Goal: Task Accomplishment & Management: Use online tool/utility

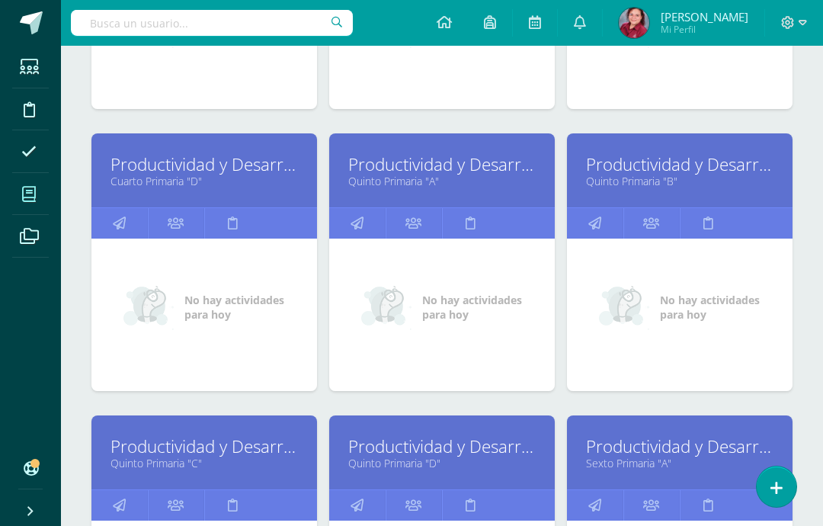
click at [744, 169] on link "Productividad y Desarrollo" at bounding box center [679, 164] width 187 height 24
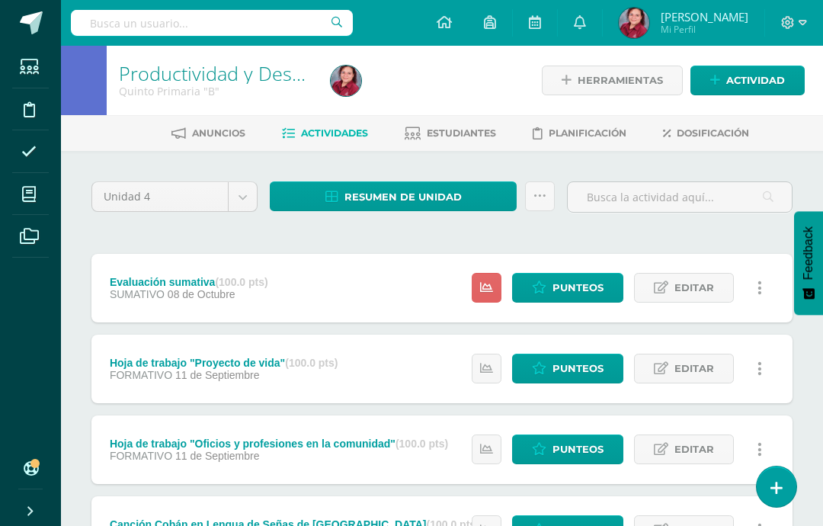
click at [577, 290] on span "Punteos" at bounding box center [577, 288] width 51 height 28
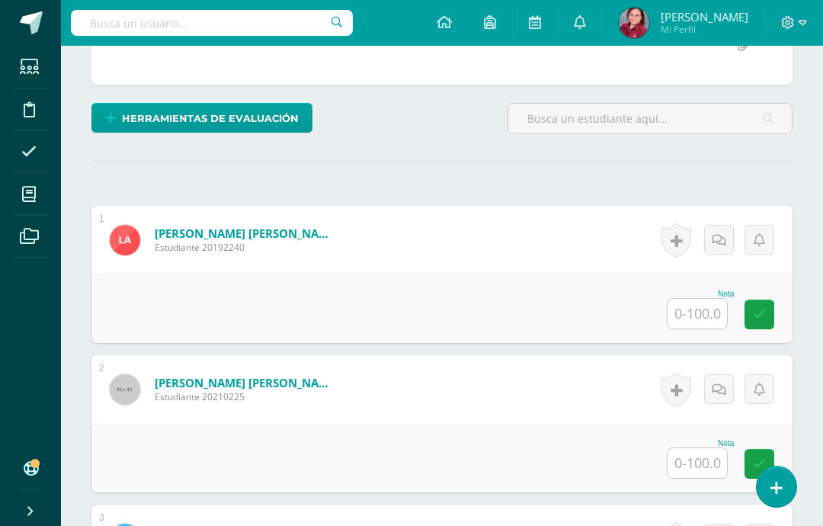
scroll to position [361, 0]
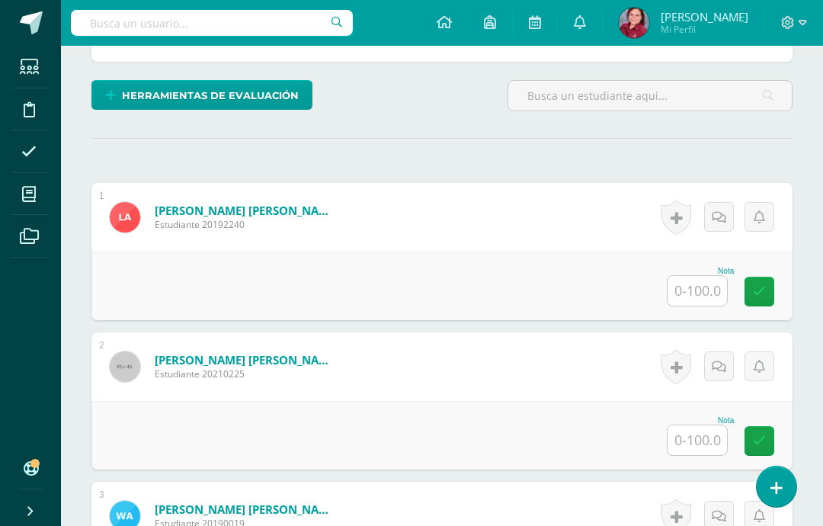
click at [692, 296] on input "text" at bounding box center [697, 291] width 59 height 30
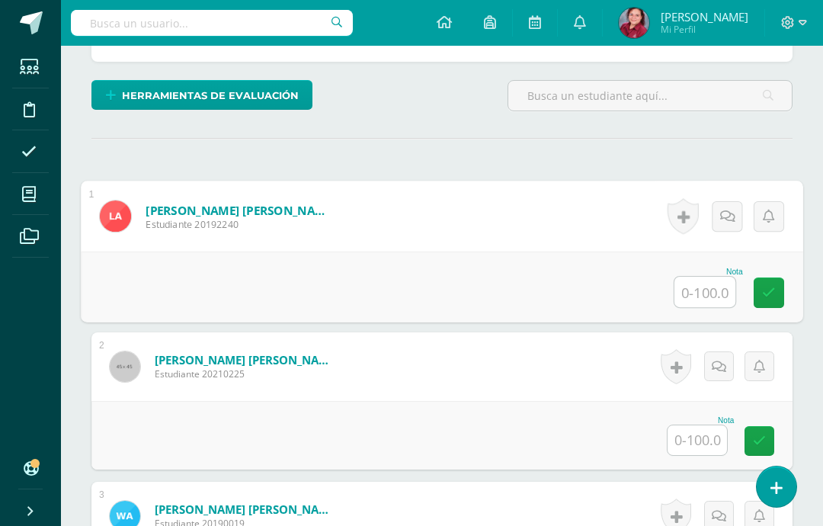
scroll to position [360, 37]
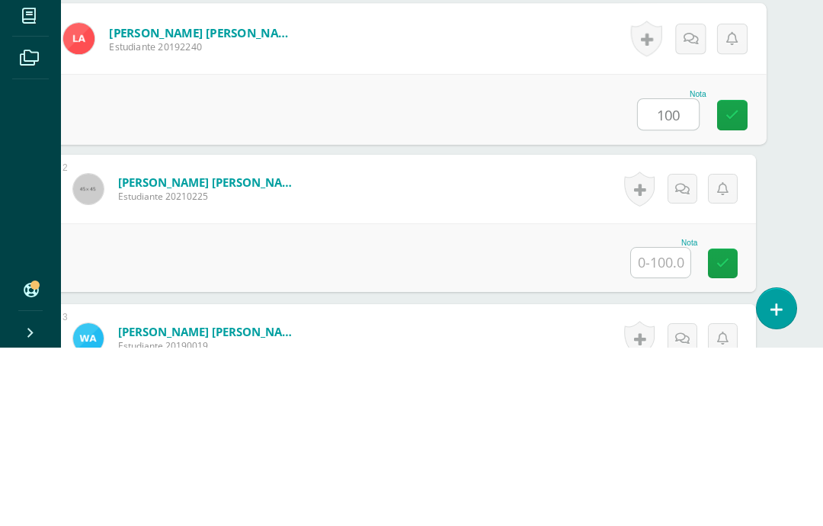
type input "100"
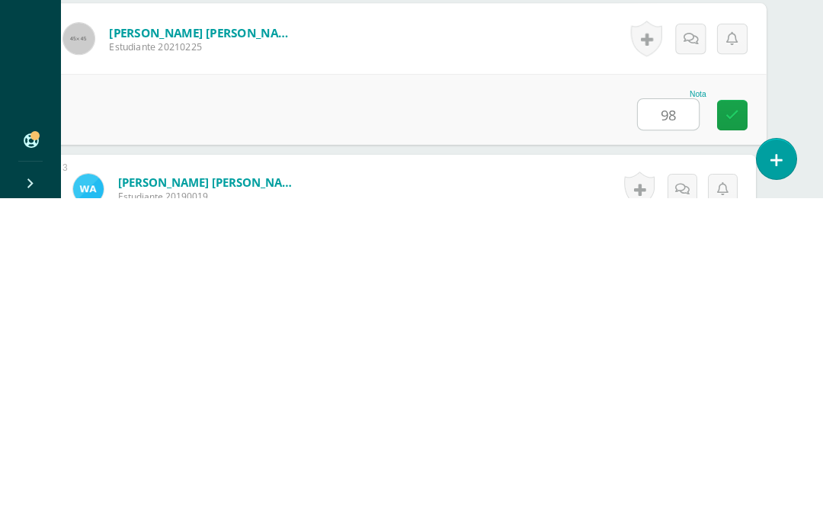
type input "98"
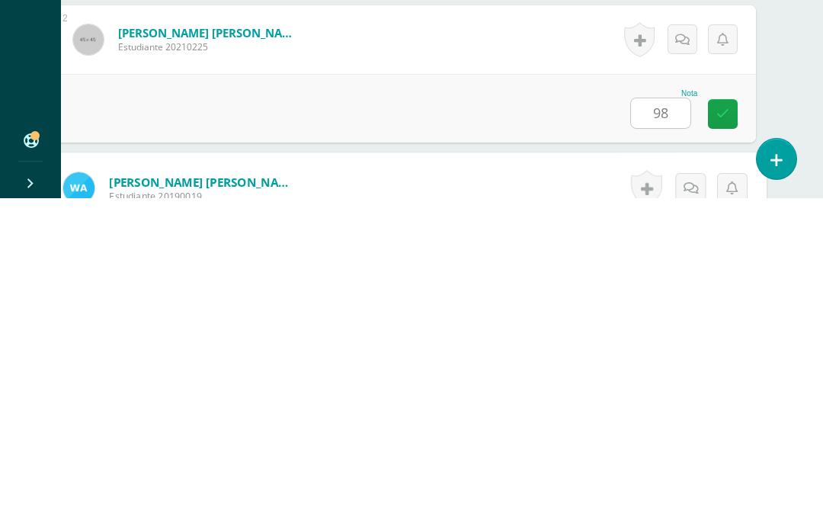
scroll to position [482, 37]
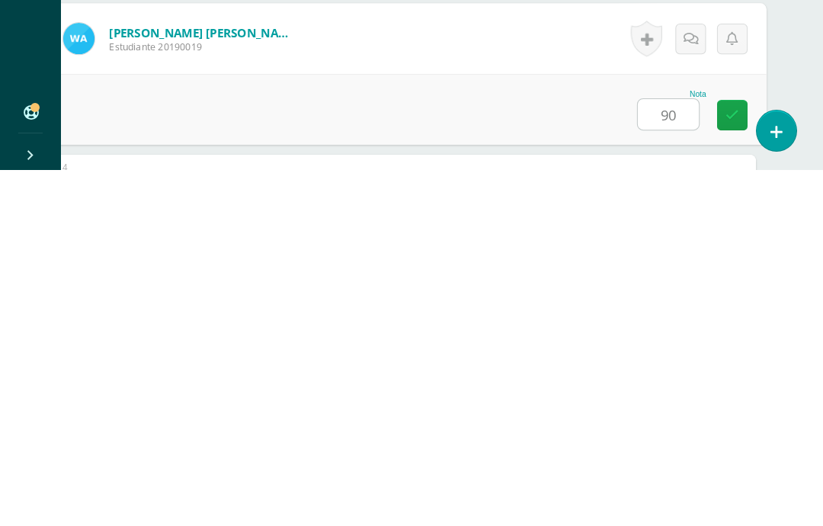
type input "90"
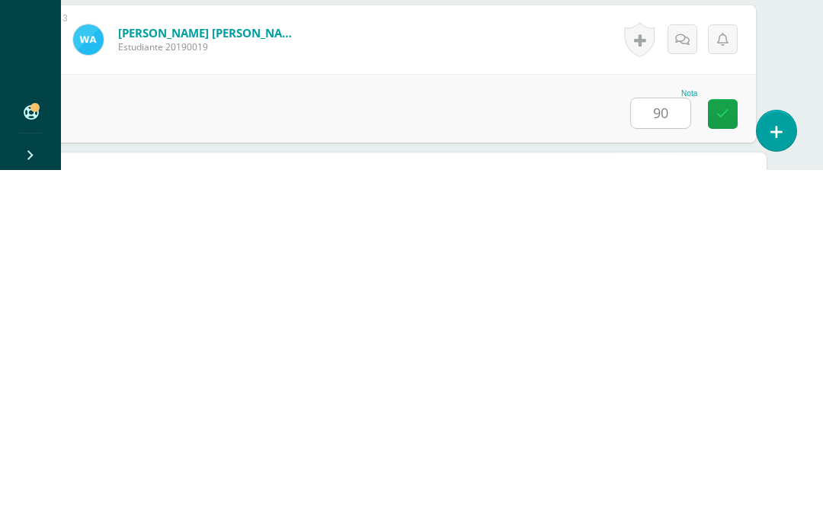
scroll to position [631, 37]
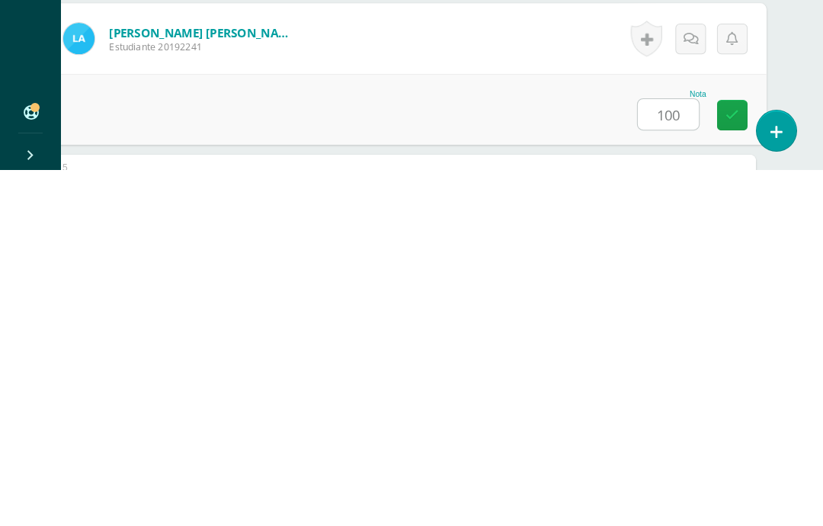
type input "100"
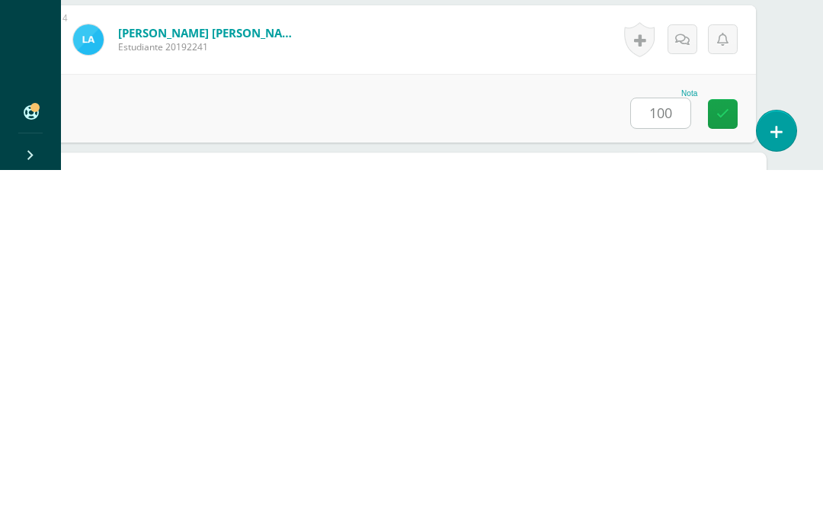
scroll to position [780, 37]
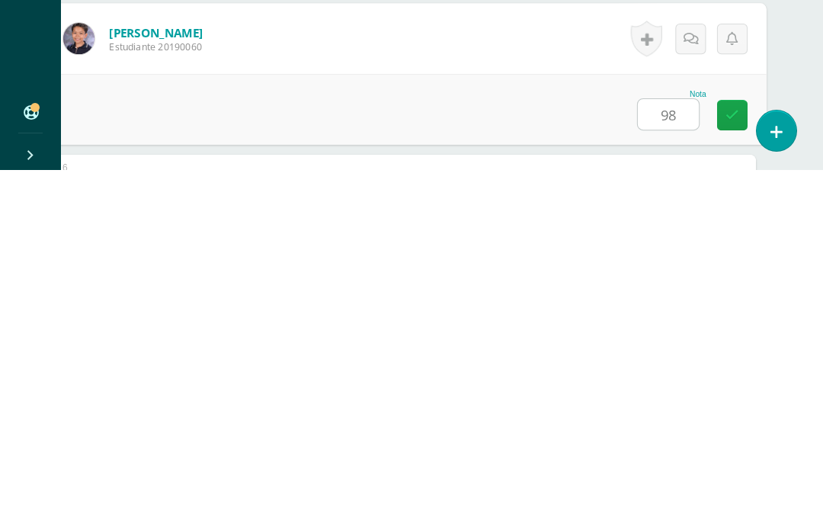
type input "98"
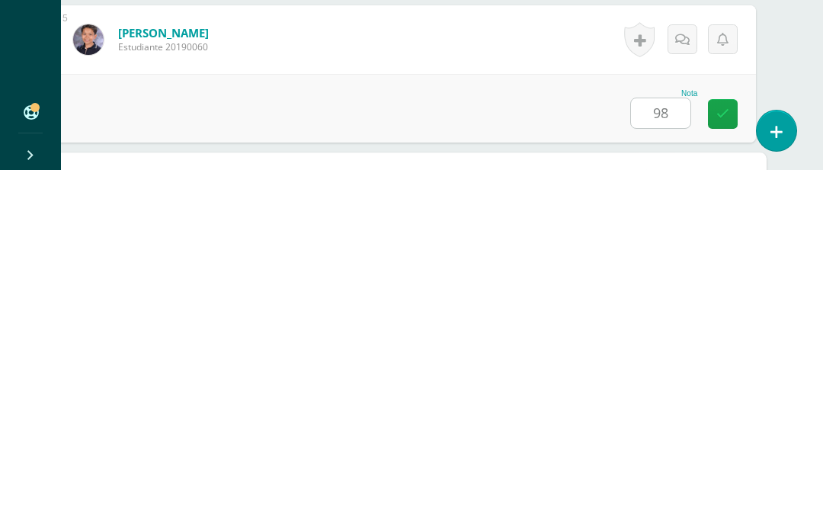
scroll to position [930, 37]
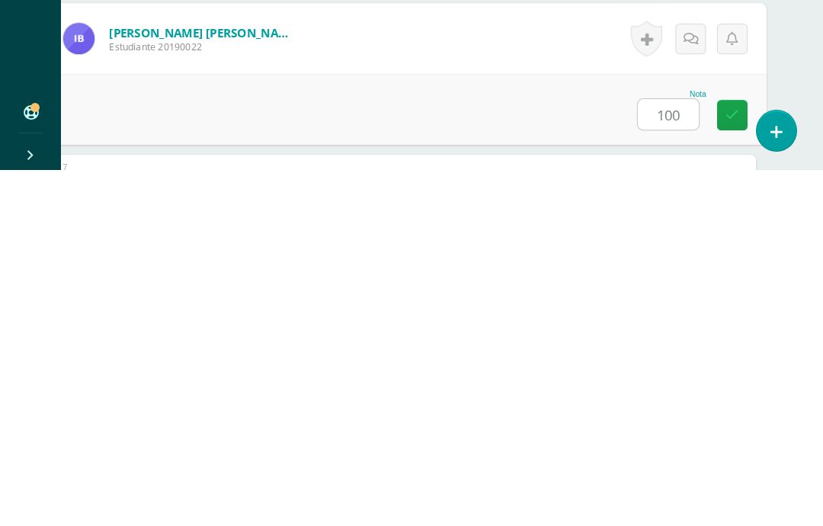
type input "100"
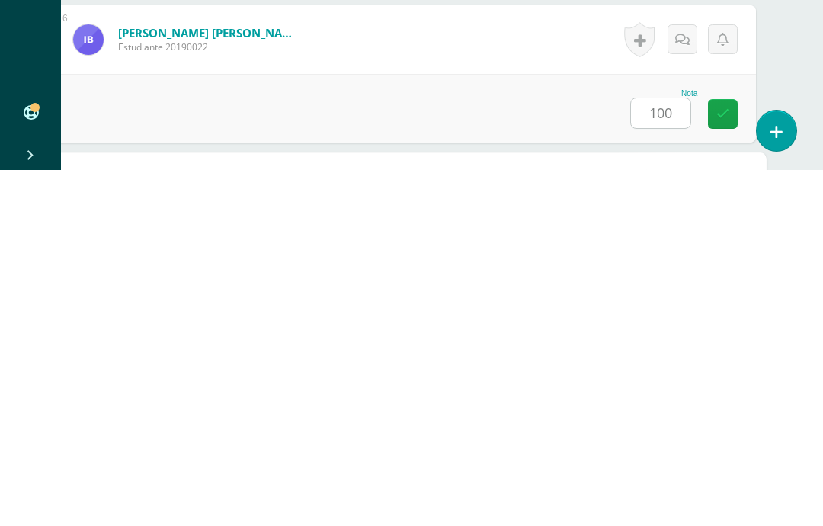
scroll to position [1079, 37]
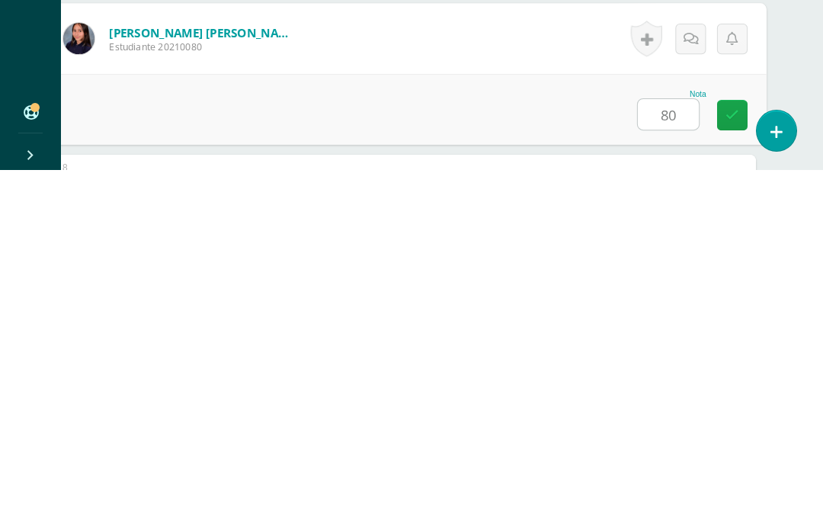
type input "80"
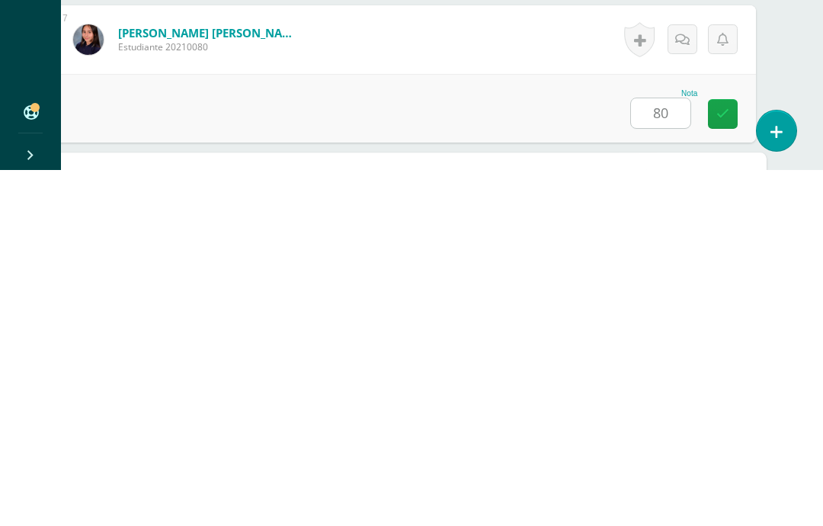
scroll to position [1228, 37]
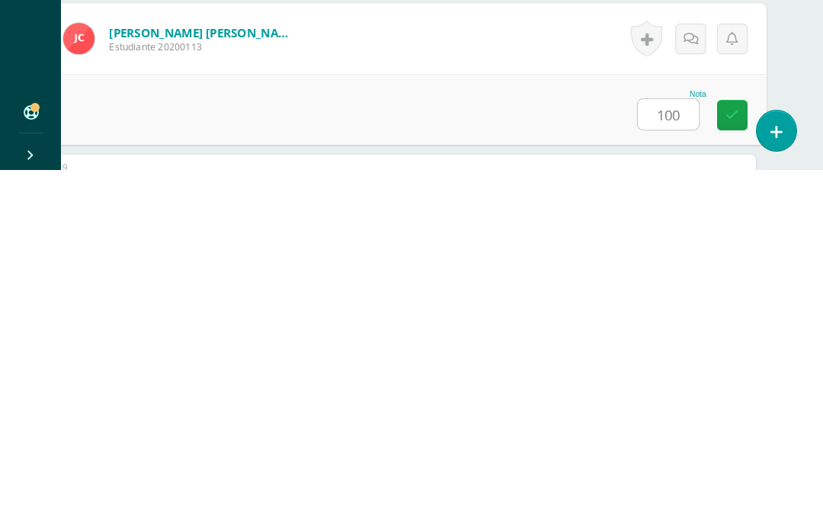
type input "100"
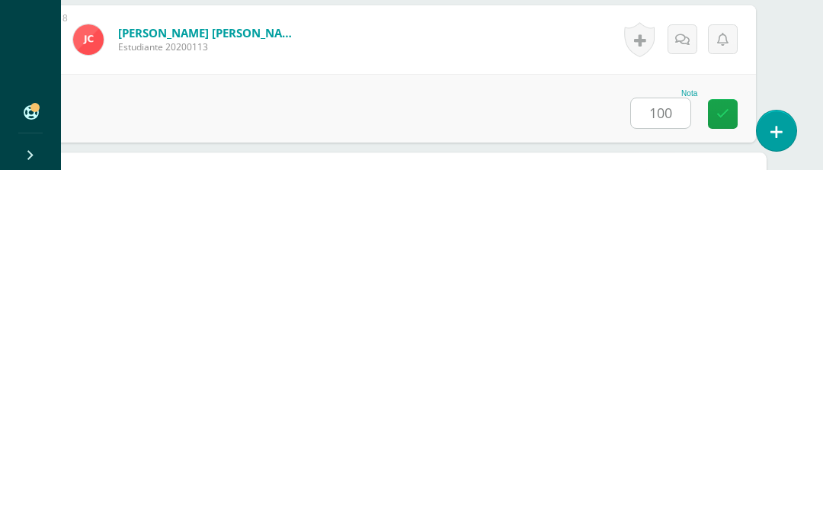
scroll to position [1378, 37]
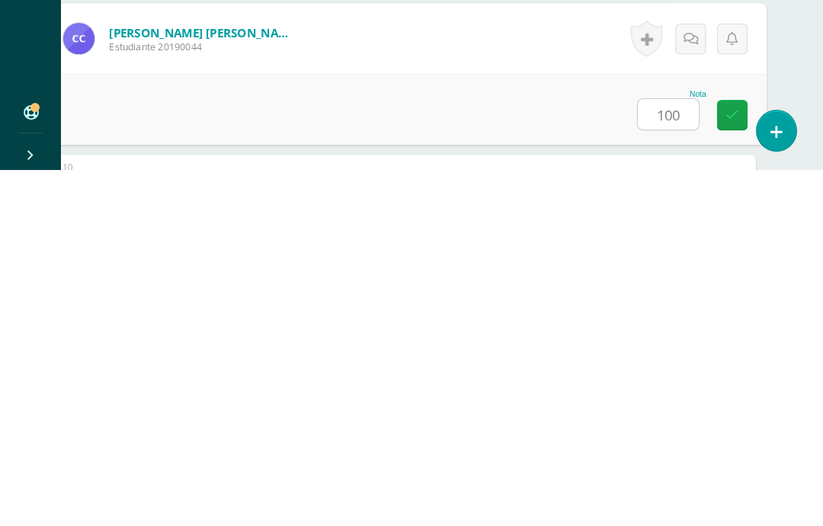
type input "100"
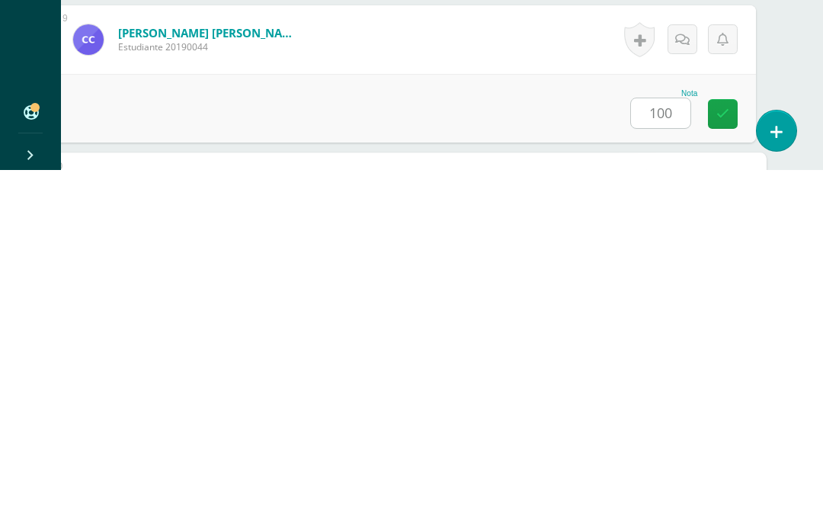
scroll to position [1527, 37]
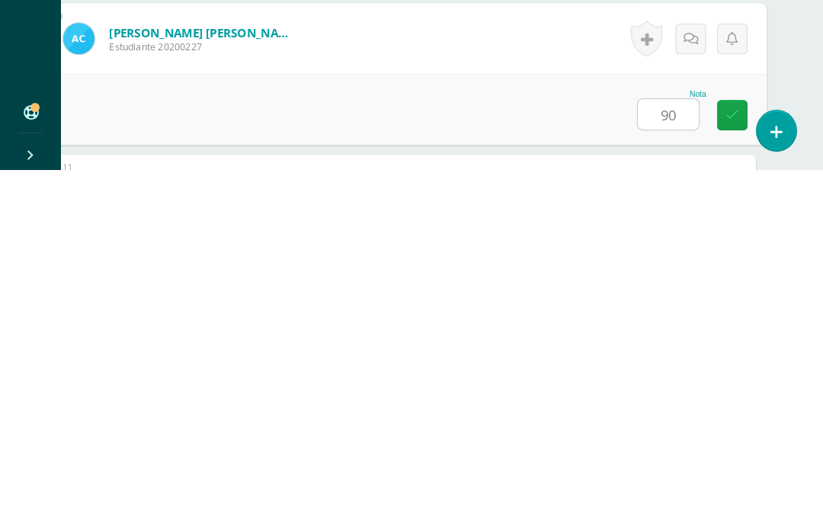
type input "90"
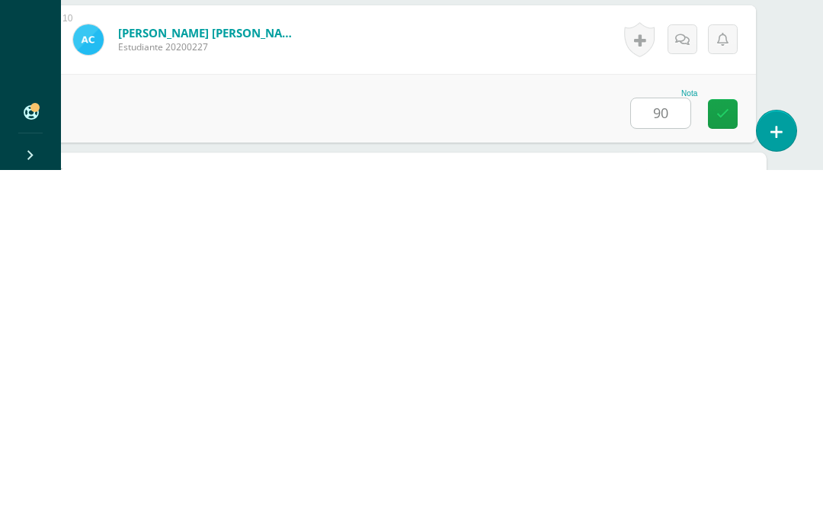
scroll to position [1676, 37]
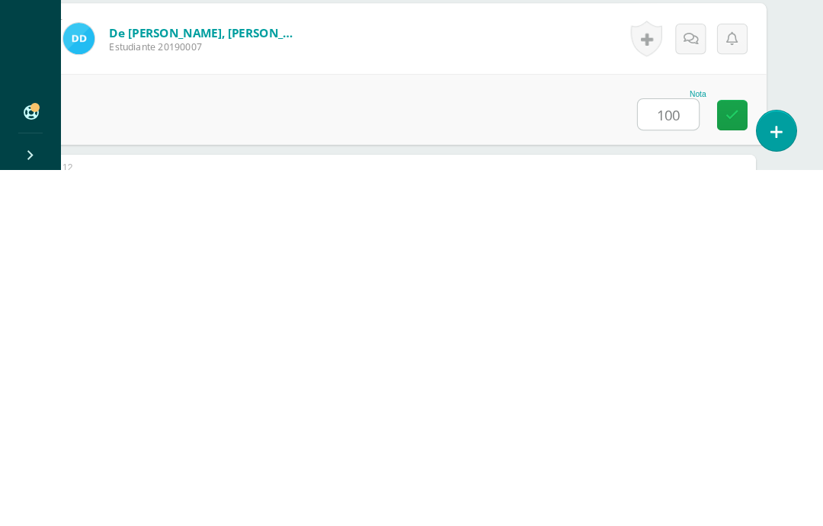
type input "100"
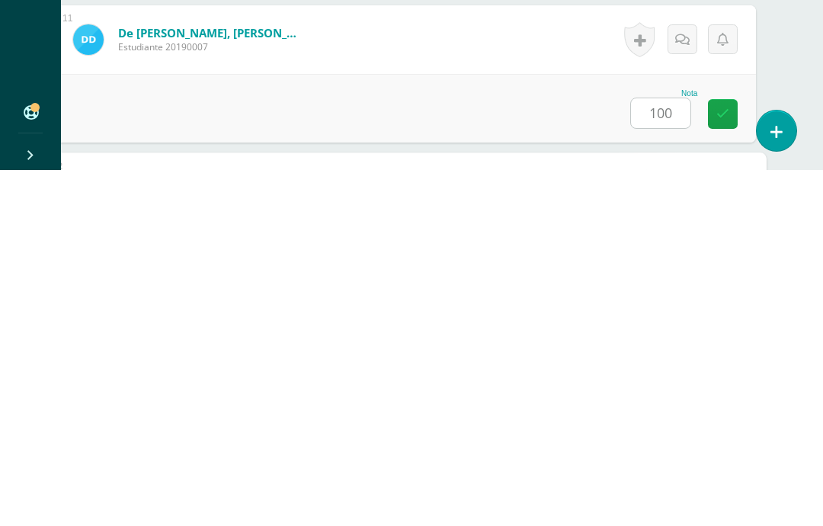
scroll to position [1826, 37]
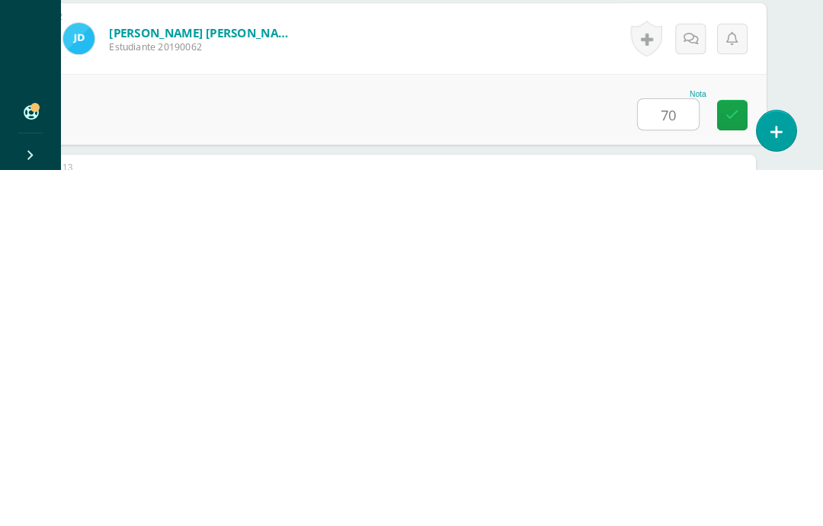
type input "70"
type input "100"
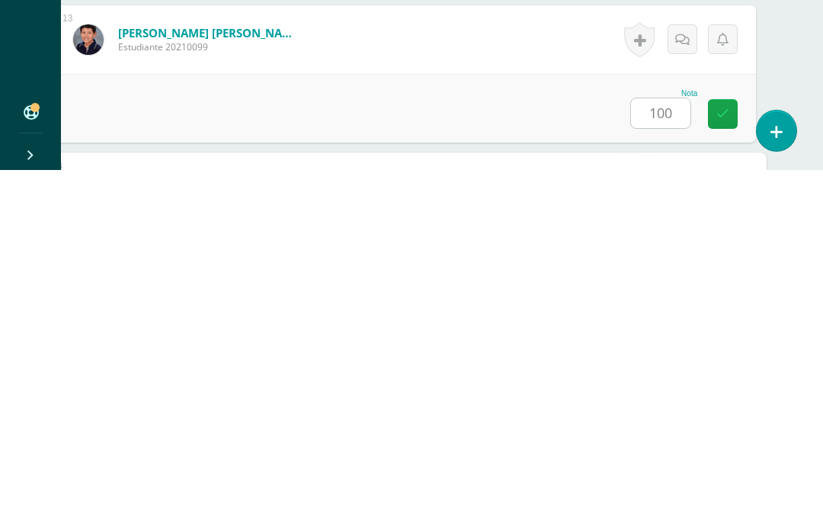
scroll to position [2124, 37]
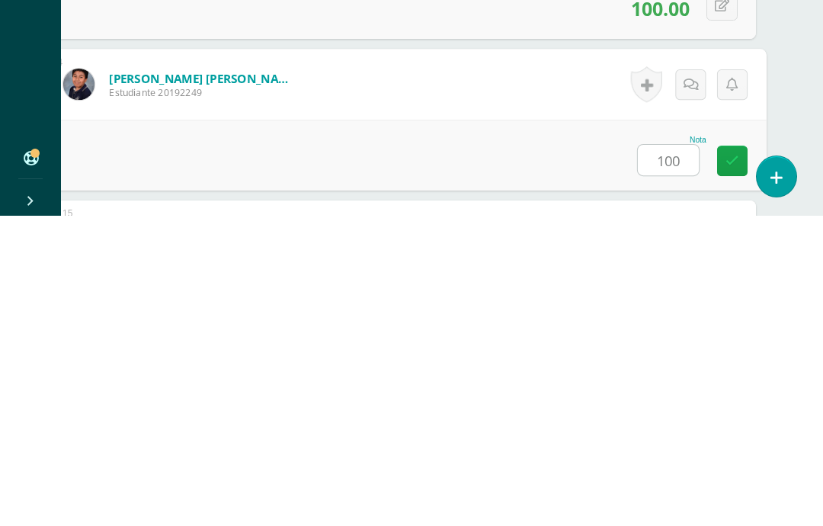
type input "100"
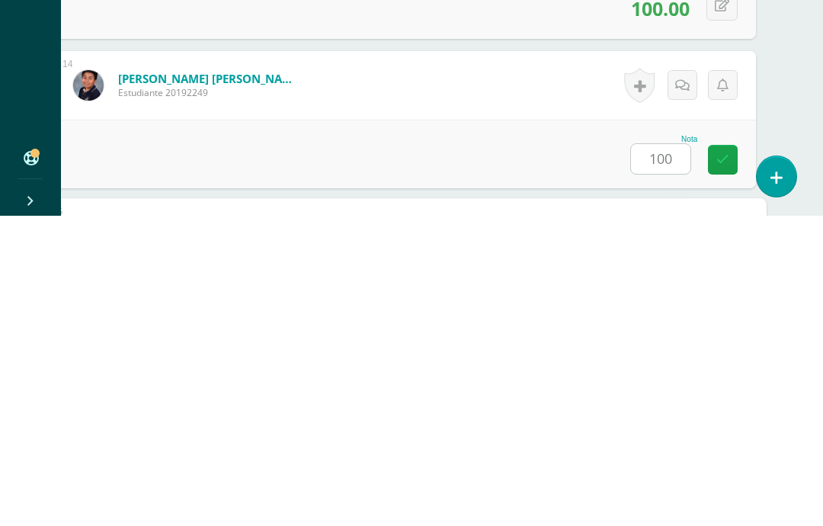
scroll to position [2274, 37]
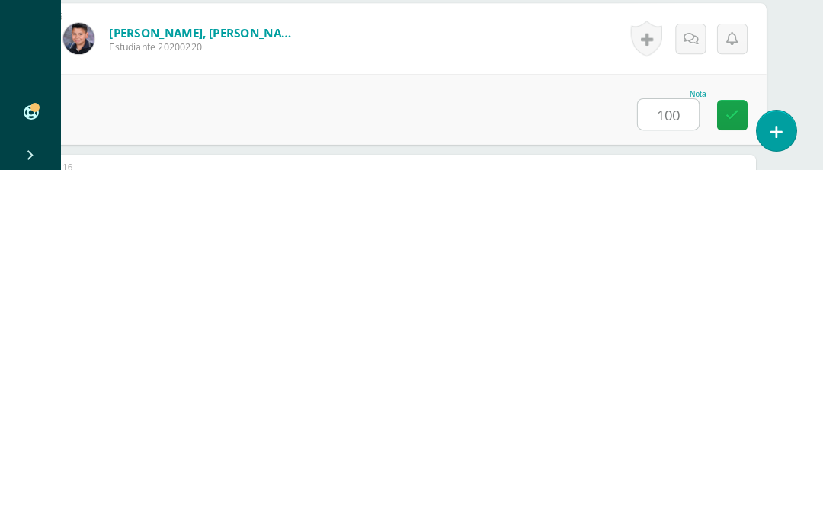
type input "100"
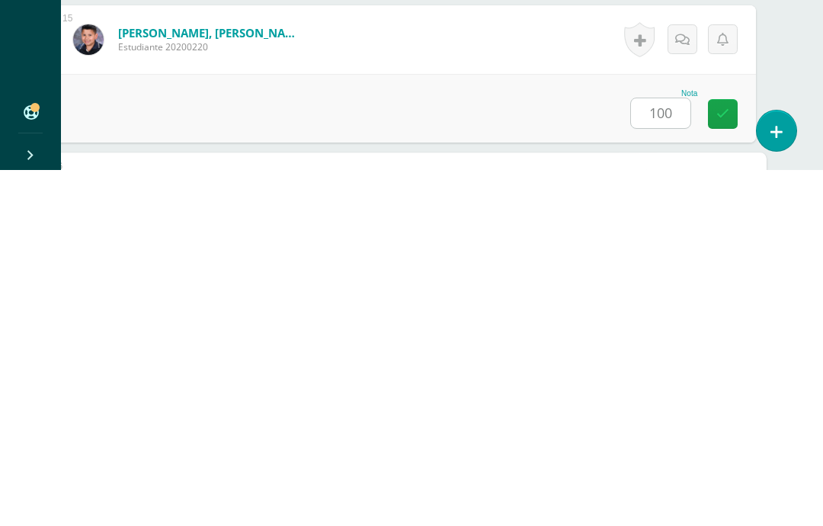
scroll to position [2423, 37]
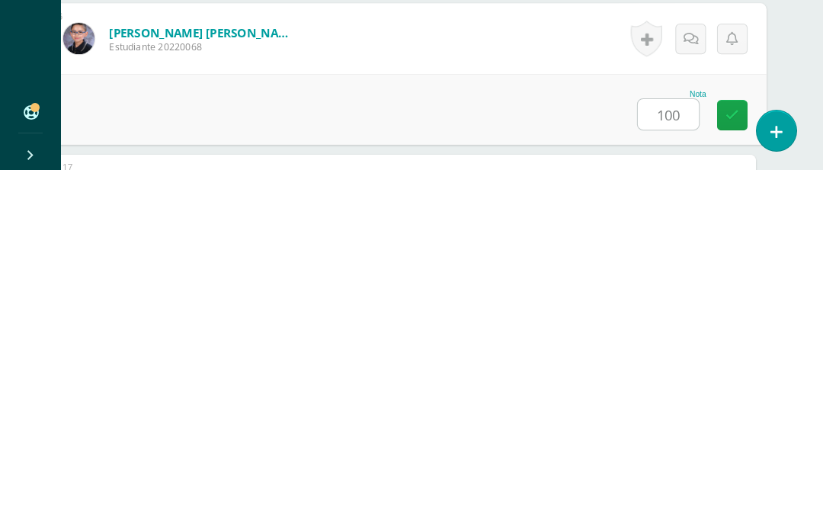
type input "100"
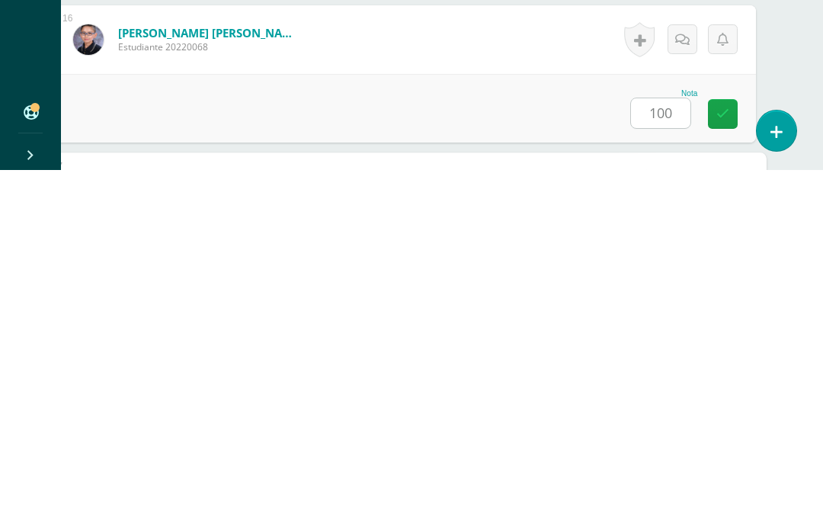
scroll to position [2572, 37]
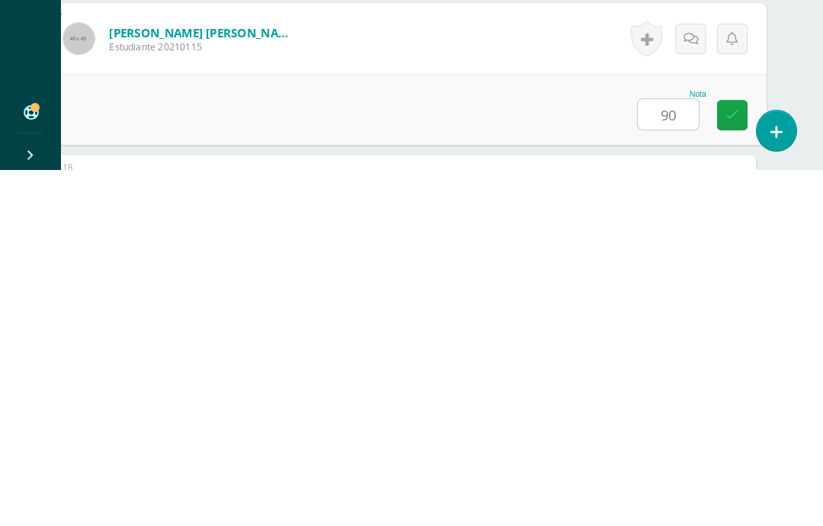
type input "90"
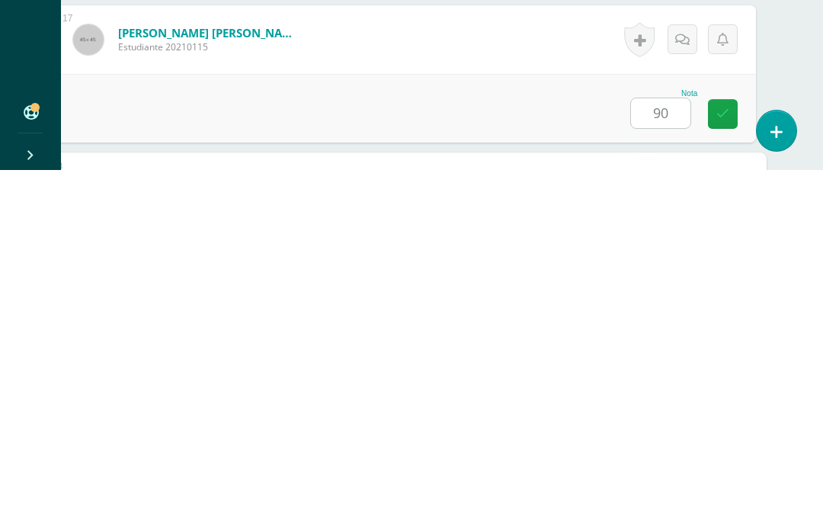
scroll to position [2722, 37]
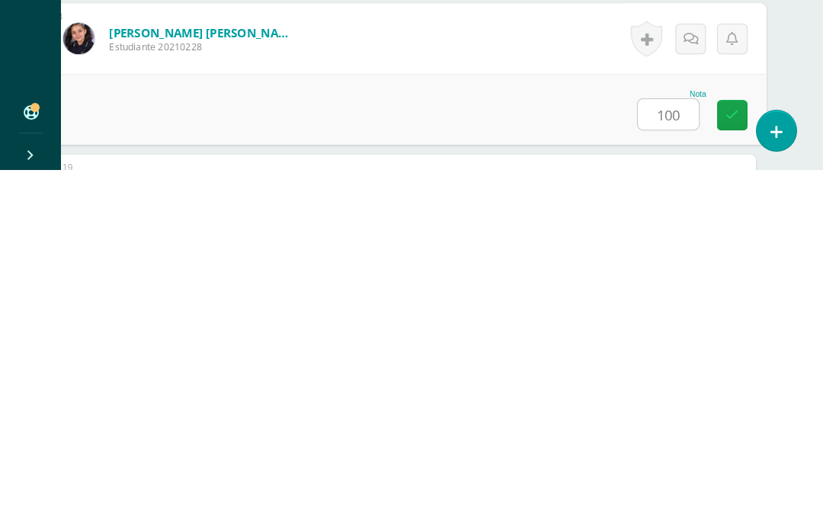
type input "100"
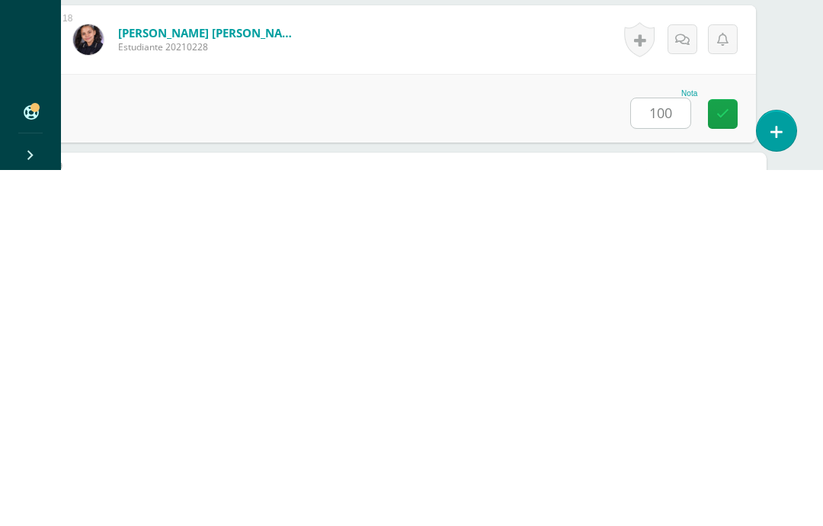
scroll to position [2871, 37]
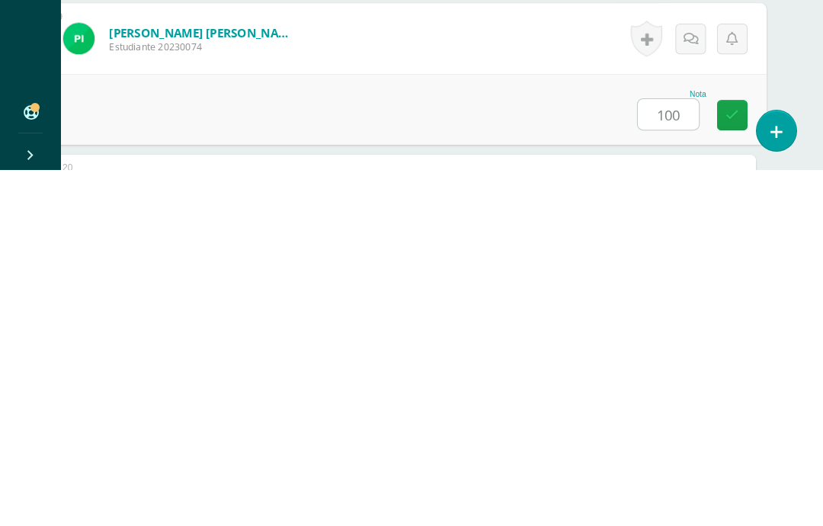
type input "100"
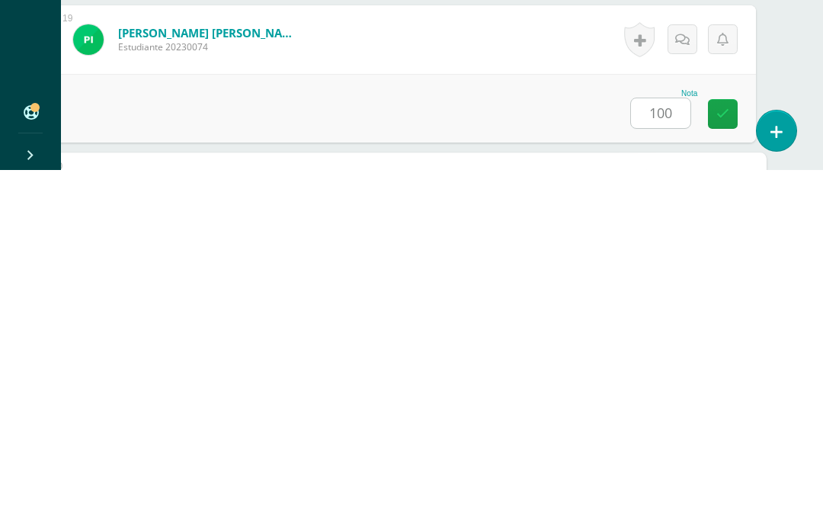
scroll to position [3021, 37]
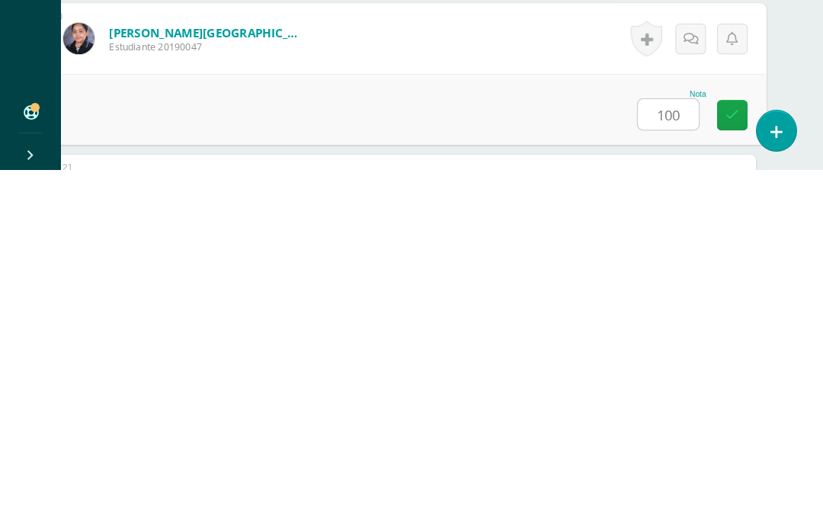
type input "100"
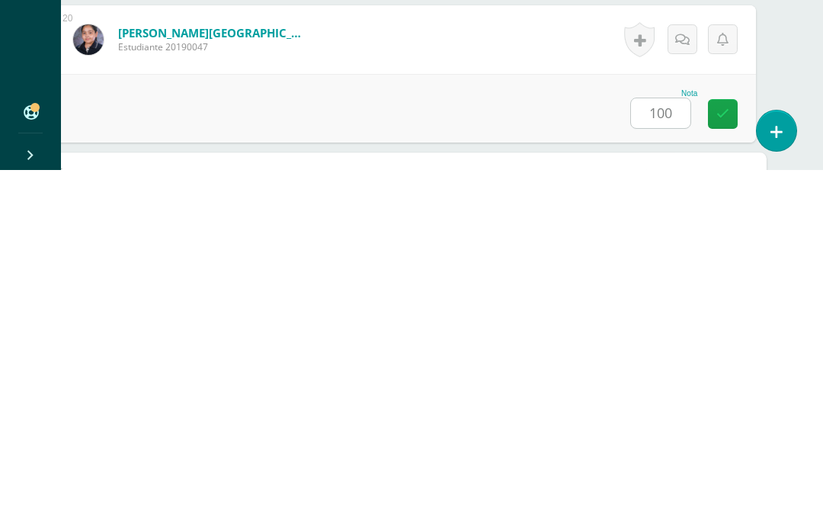
scroll to position [3170, 37]
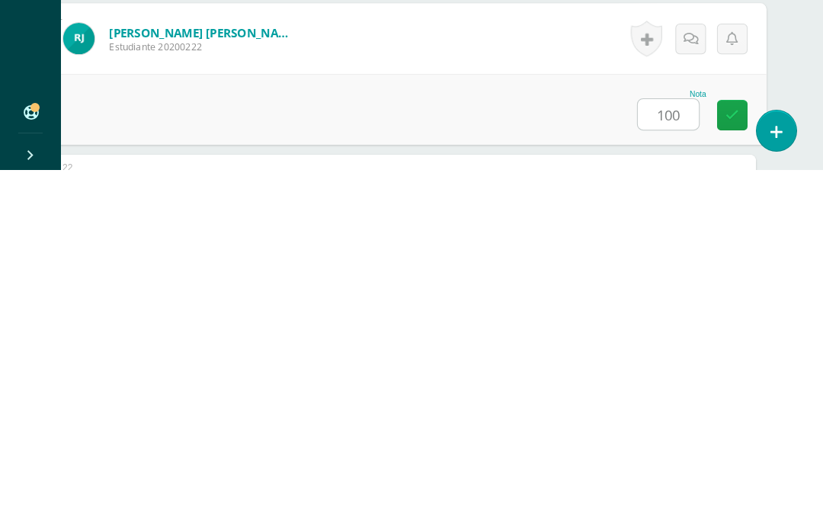
type input "100"
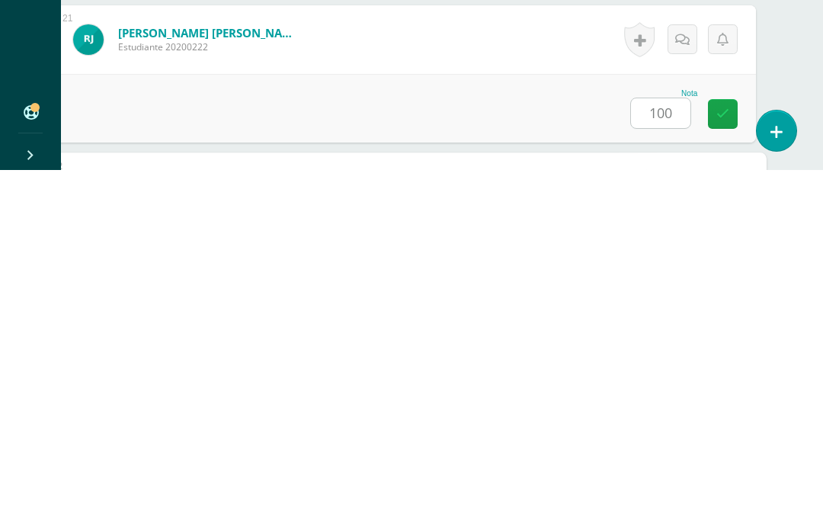
scroll to position [3319, 37]
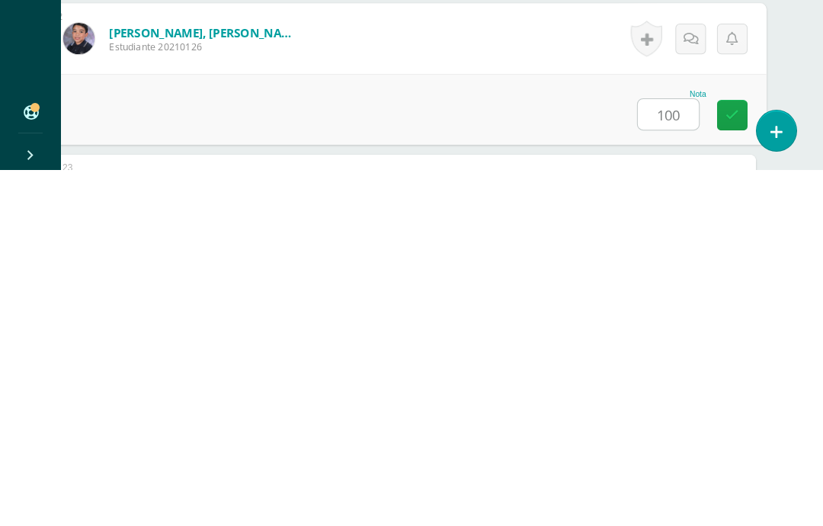
type input "100"
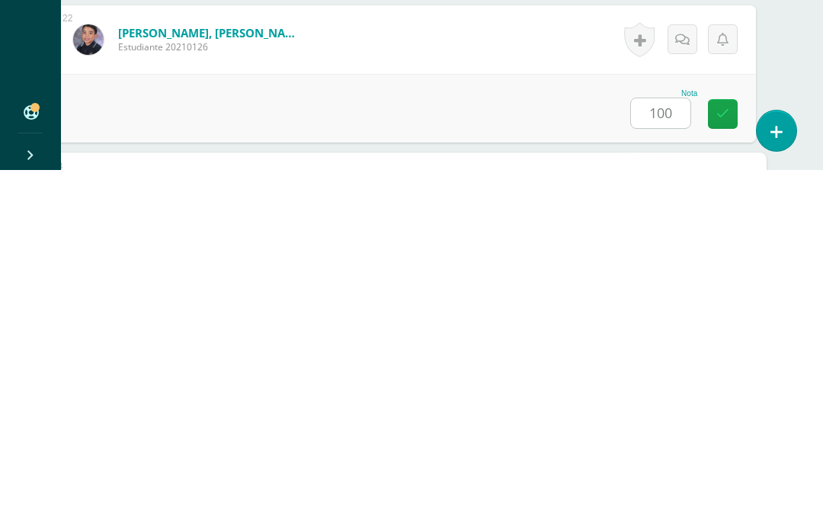
scroll to position [3469, 37]
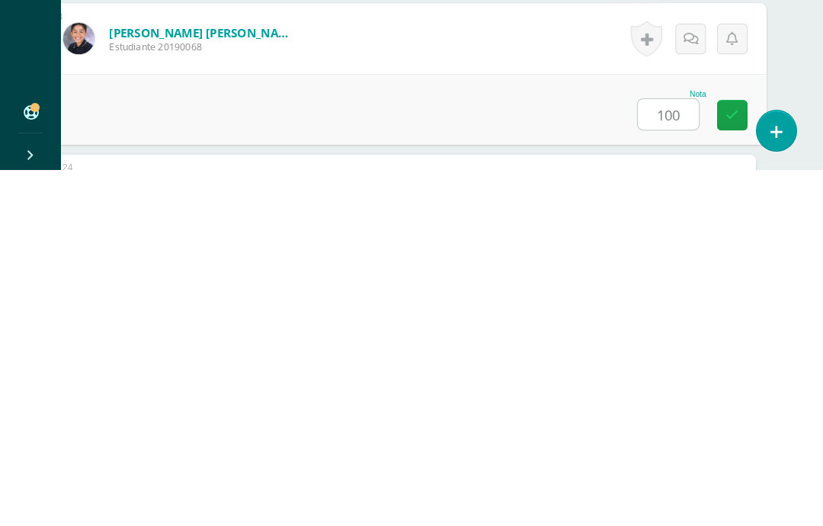
type input "100"
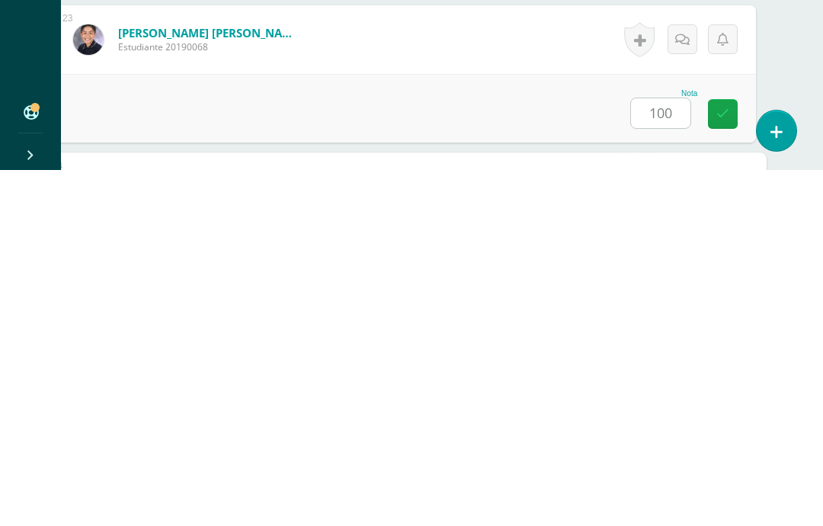
scroll to position [3618, 37]
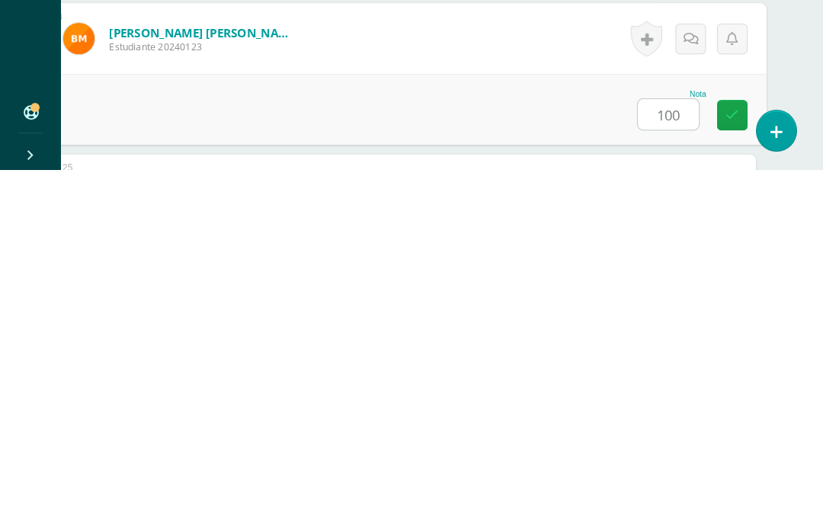
type input "100"
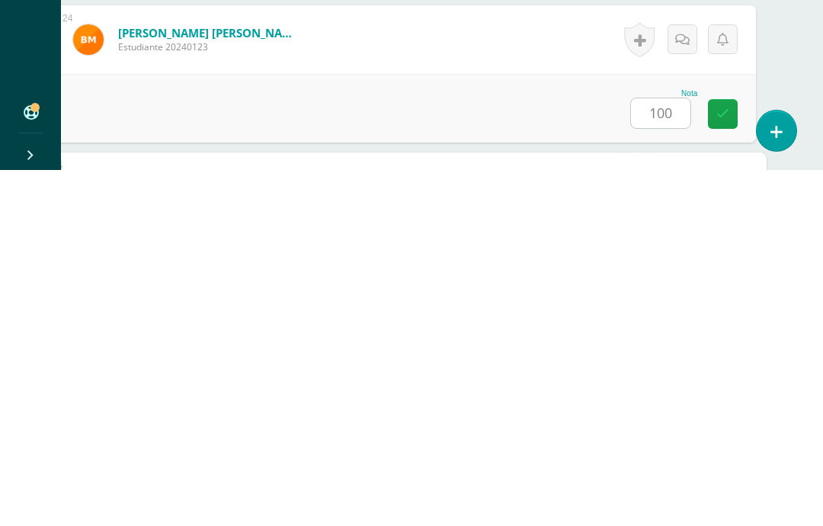
scroll to position [3767, 37]
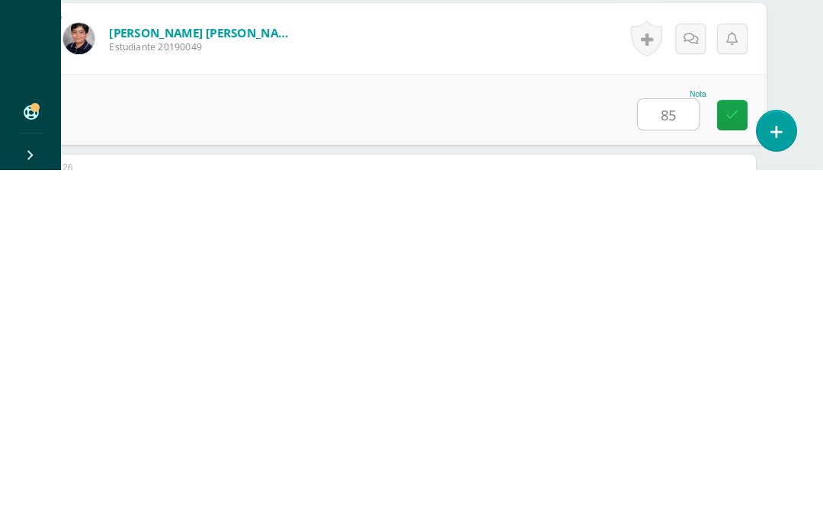
type input "85"
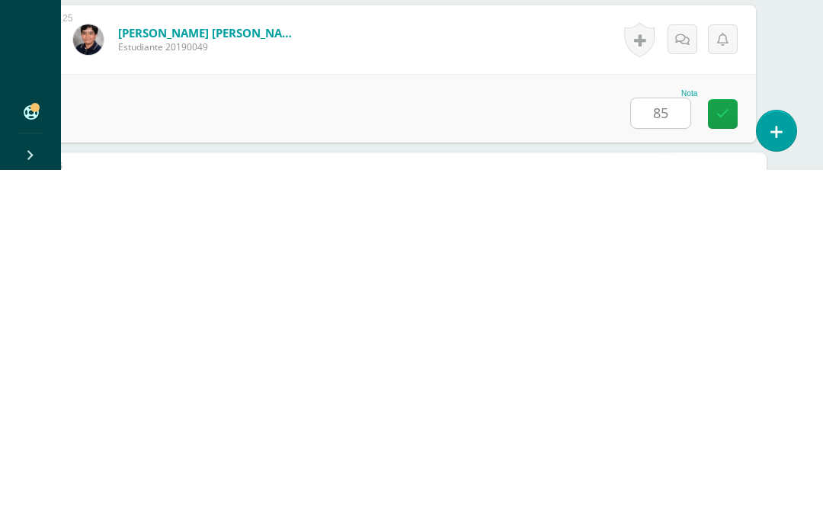
scroll to position [3917, 37]
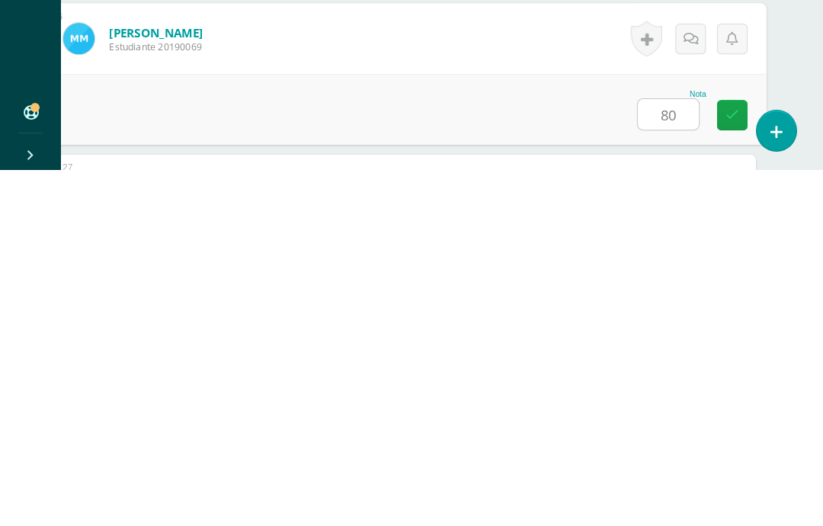
type input "80"
type input "98"
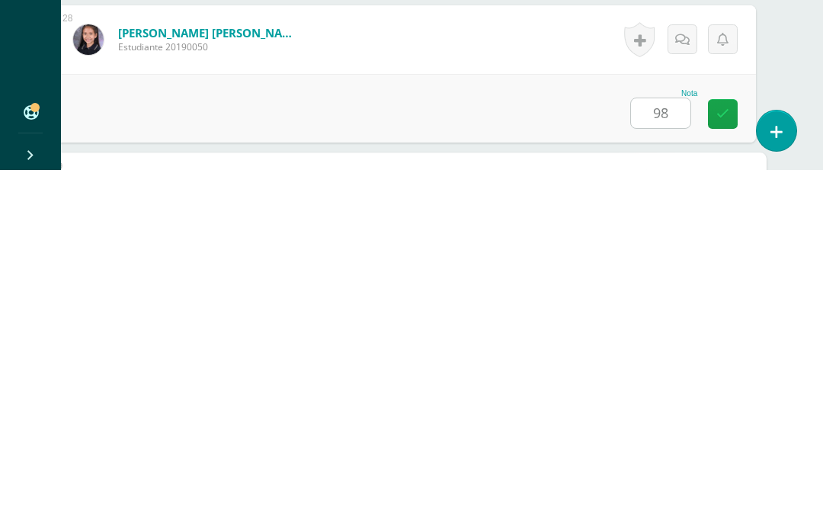
scroll to position [4365, 37]
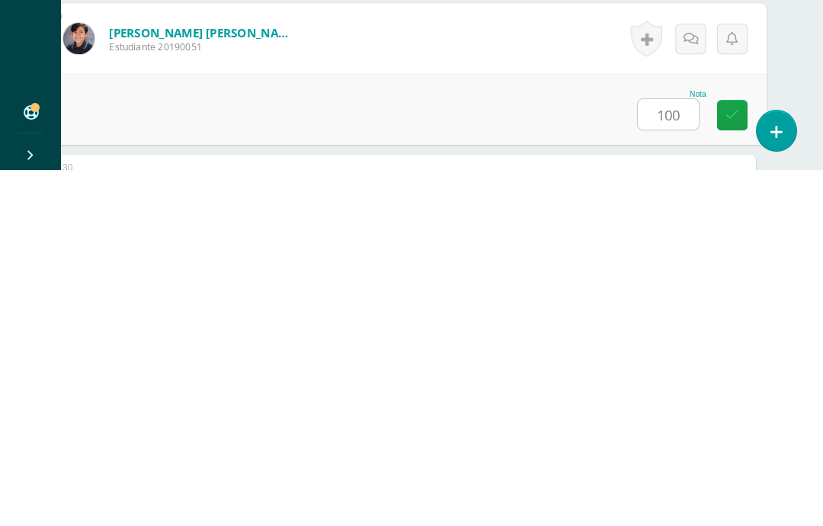
type input "100"
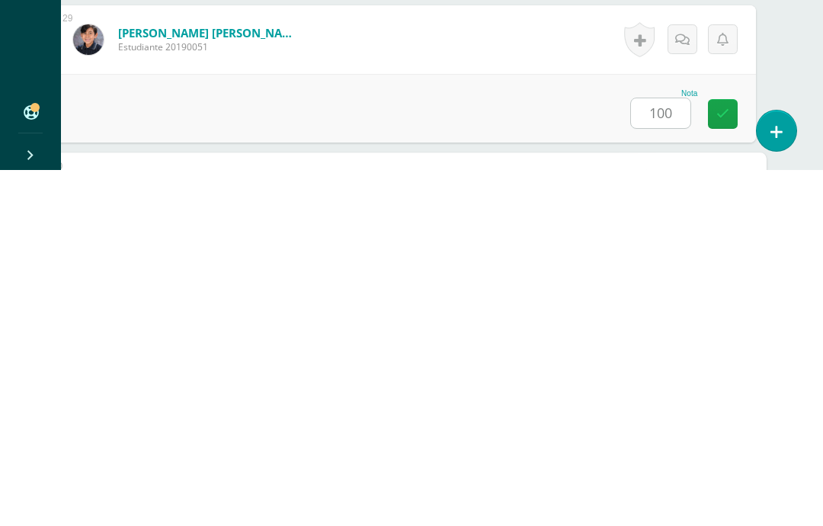
scroll to position [4514, 37]
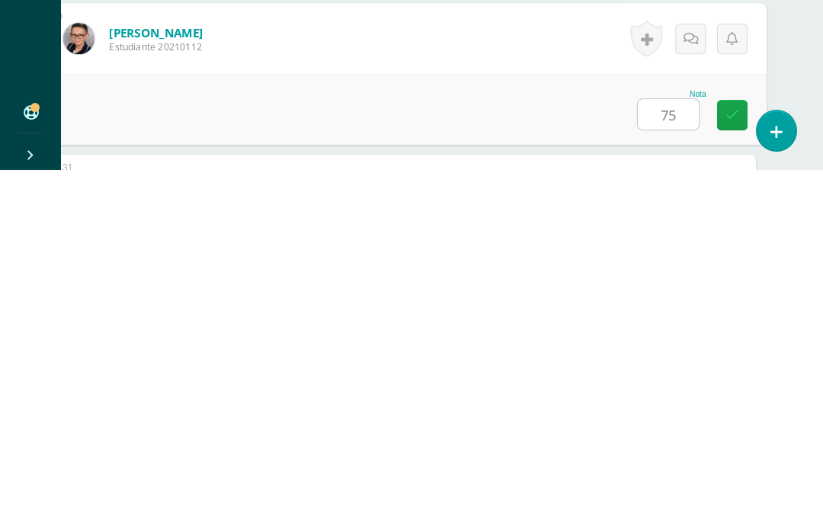
type input "75"
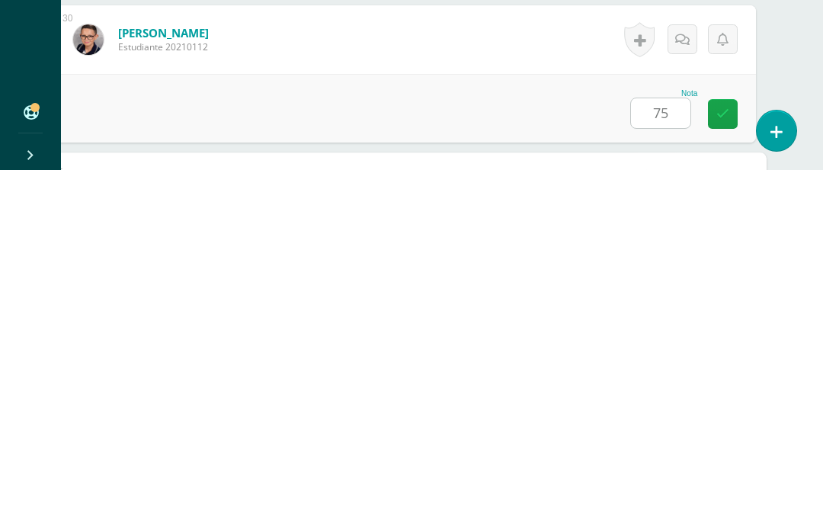
scroll to position [4663, 37]
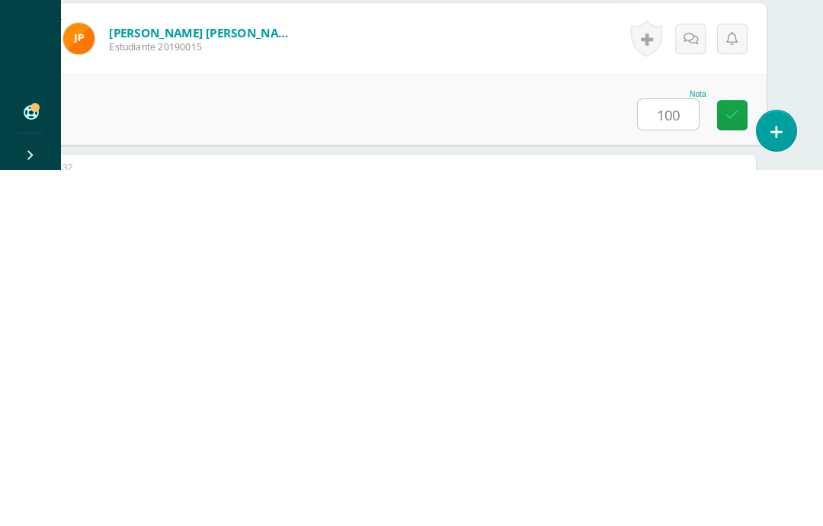
type input "100"
type input "90"
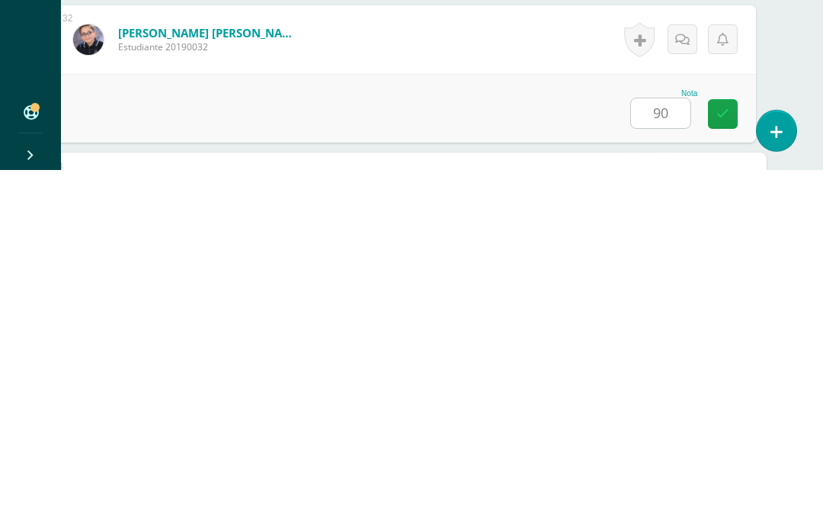
scroll to position [4962, 37]
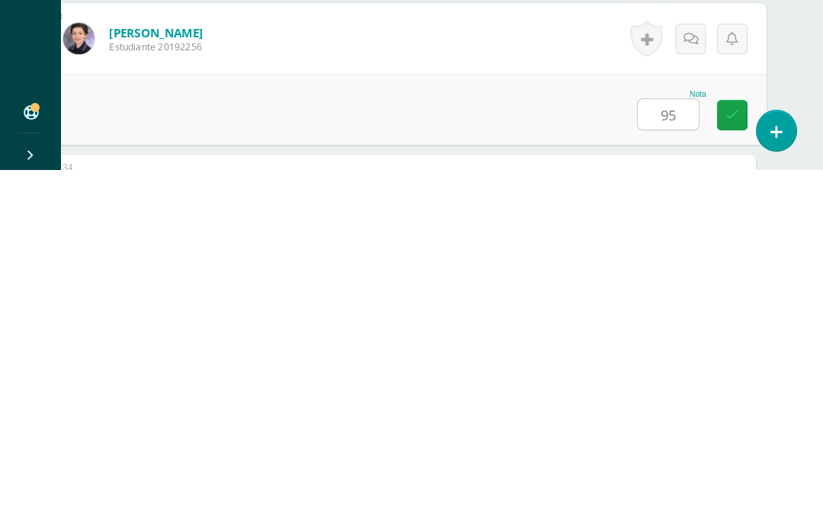
type input "95"
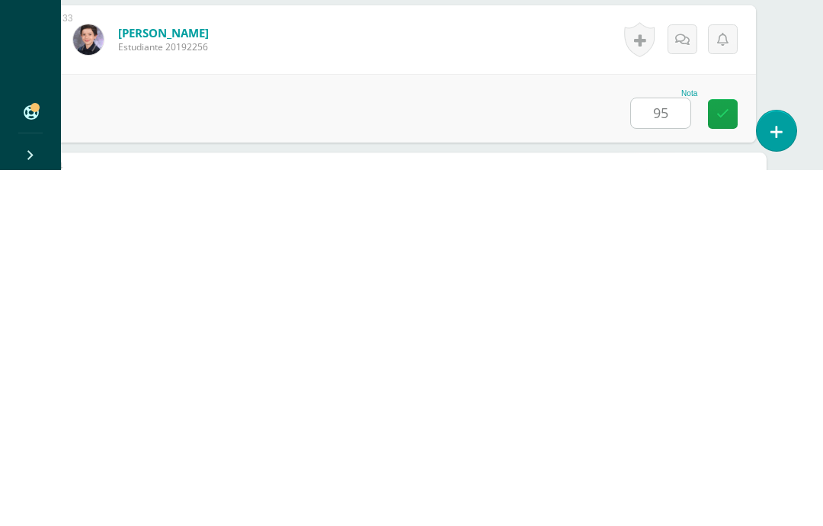
scroll to position [5111, 37]
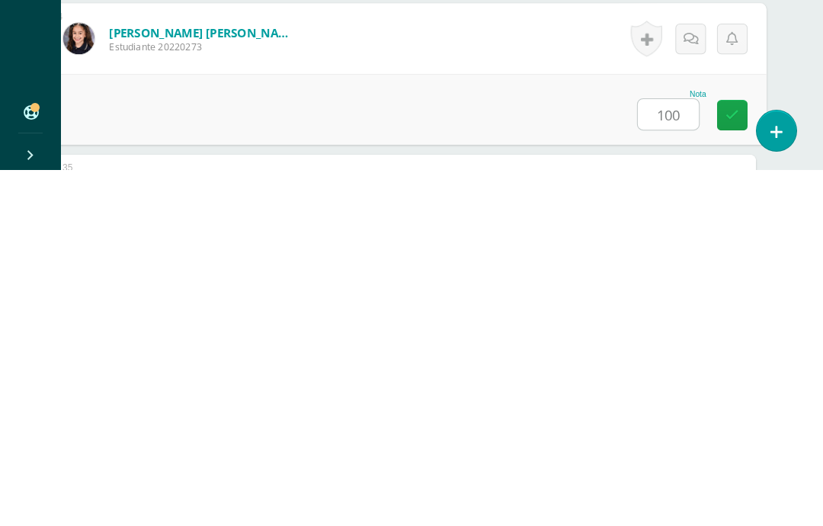
type input "100"
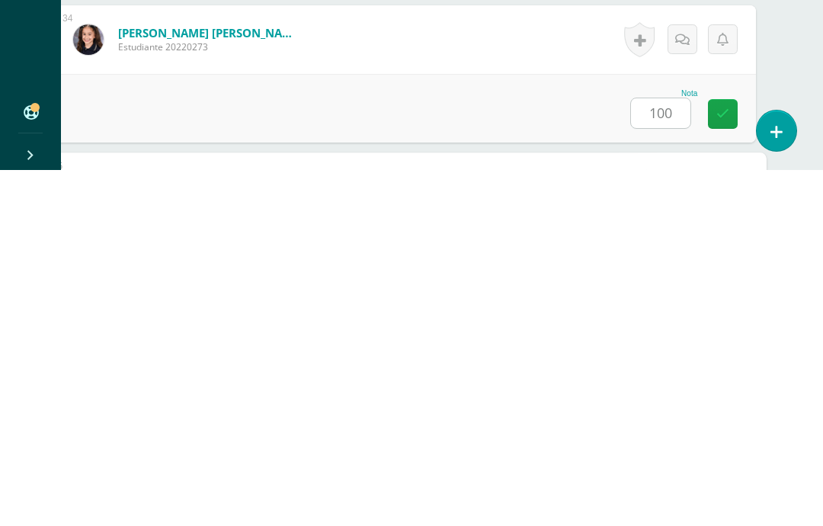
scroll to position [5261, 37]
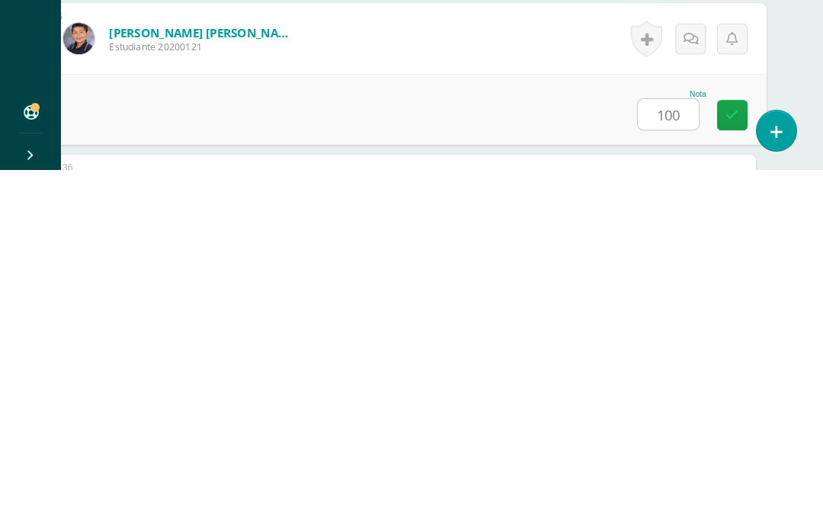
type input "100"
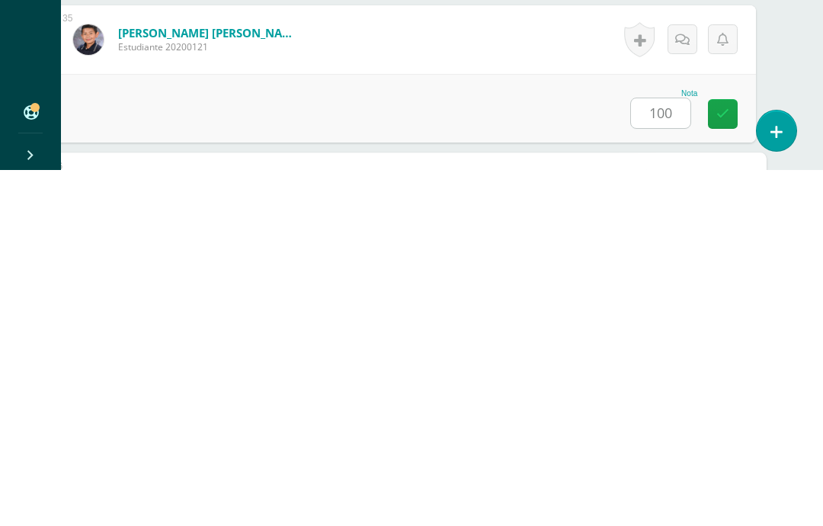
scroll to position [5410, 37]
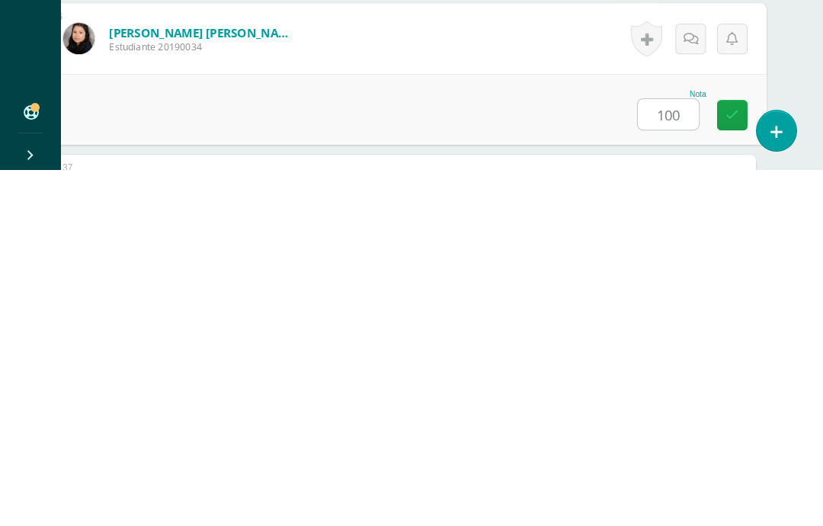
type input "100"
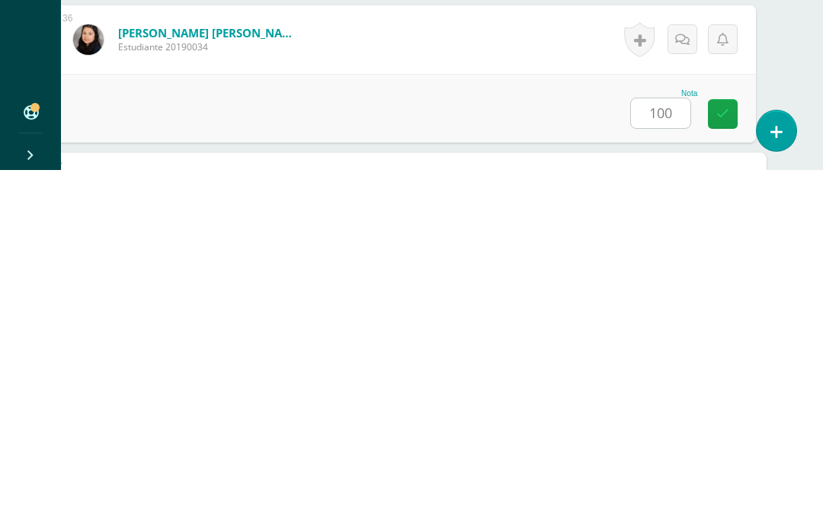
scroll to position [5559, 37]
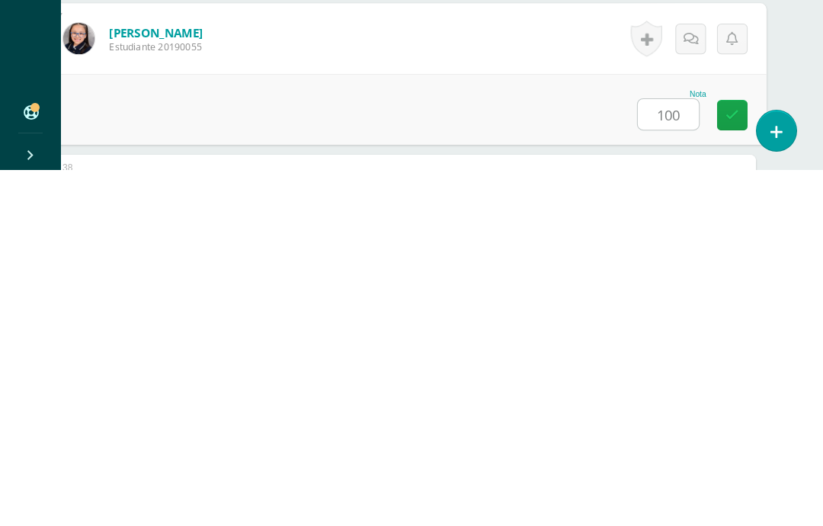
type input "100"
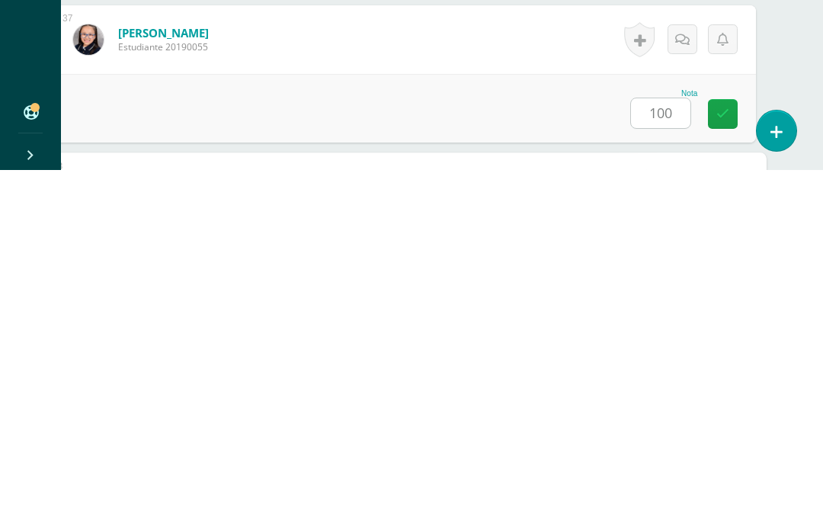
scroll to position [5709, 37]
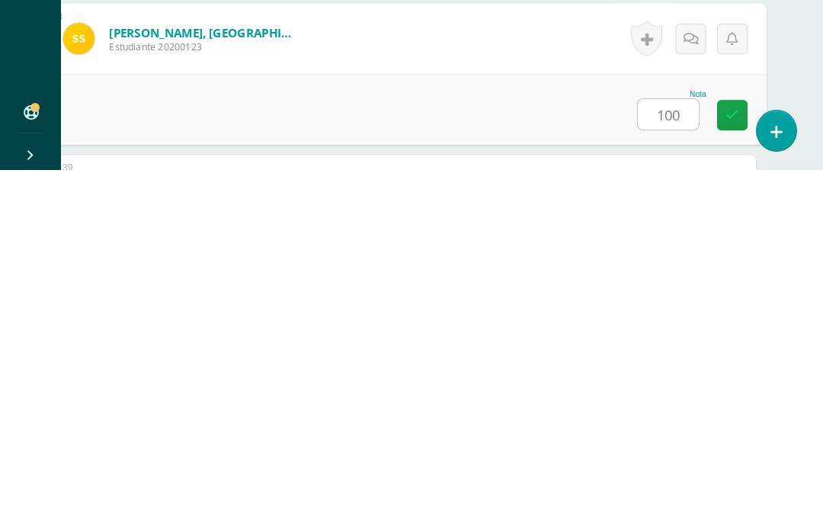
type input "100"
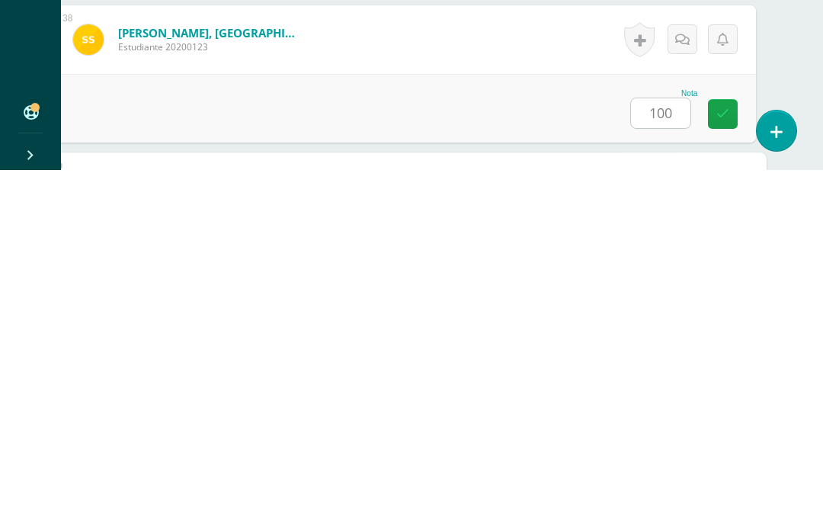
scroll to position [5919, 37]
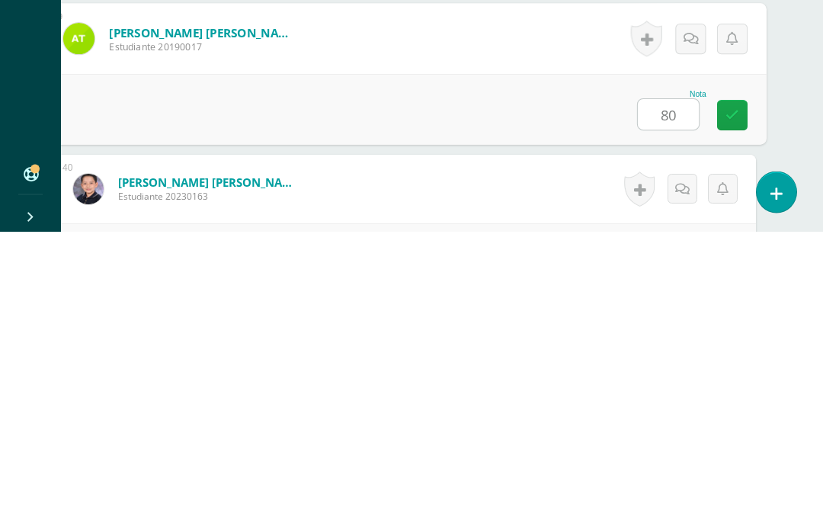
type input "80"
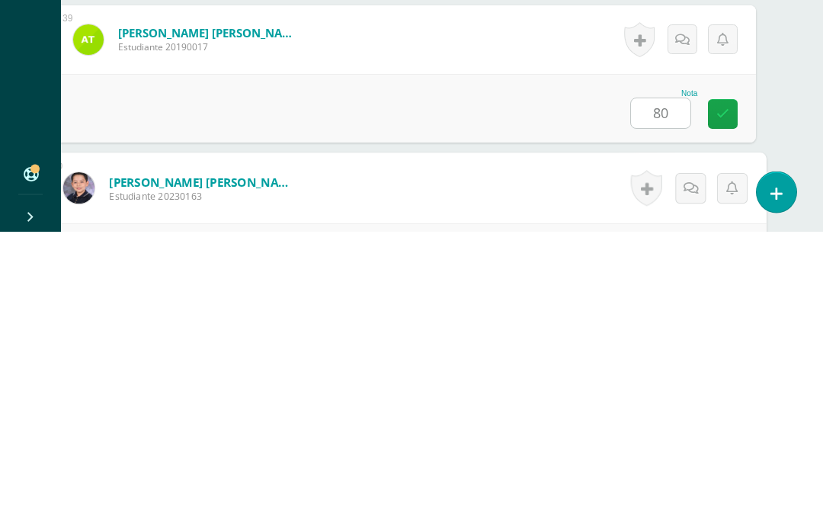
scroll to position [6068, 37]
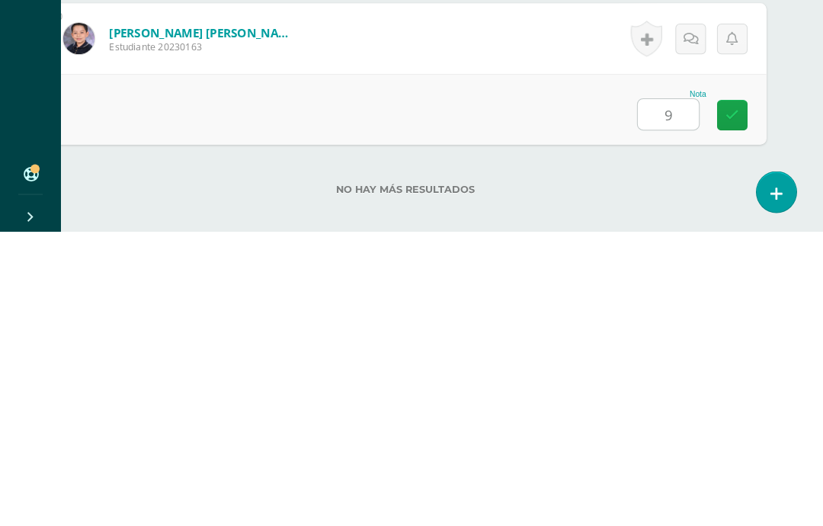
type input "90"
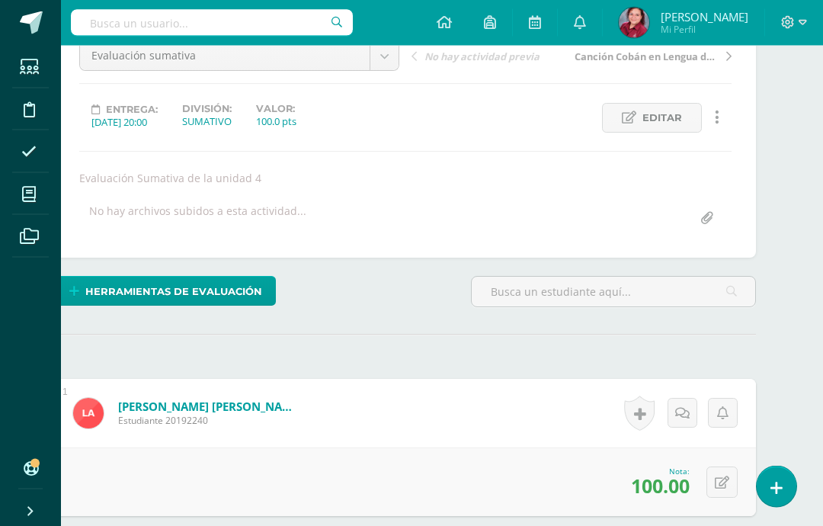
scroll to position [0, 37]
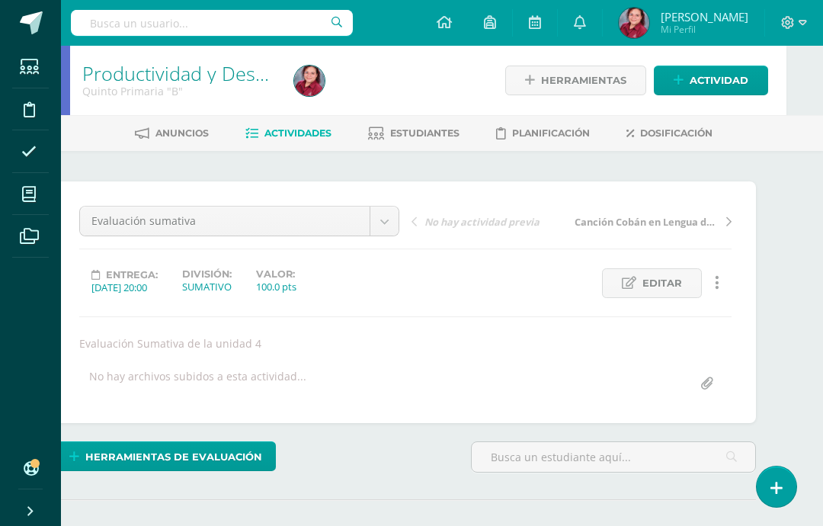
click at [118, 450] on span "Herramientas de evaluación" at bounding box center [173, 457] width 177 height 28
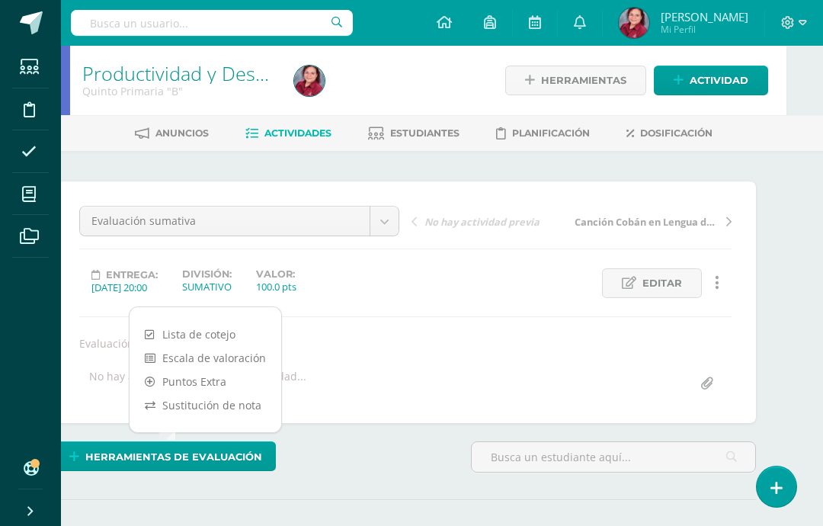
click at [146, 407] on icon at bounding box center [150, 405] width 11 height 11
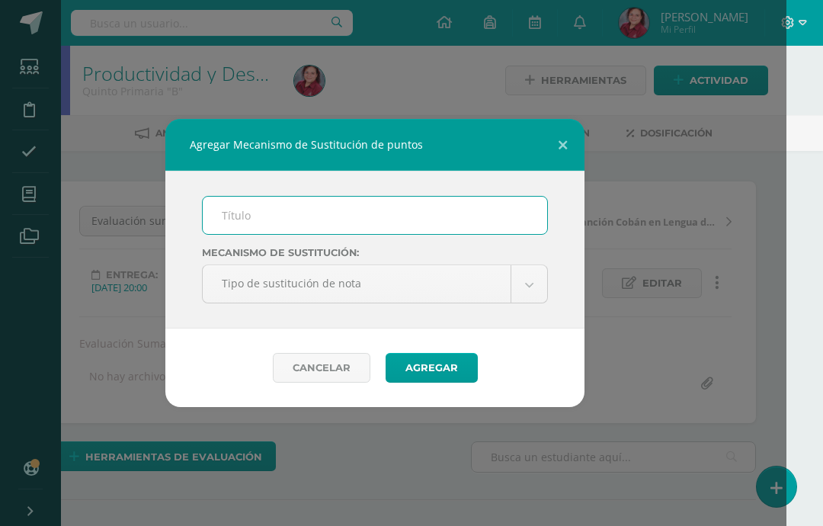
click at [240, 206] on input "text" at bounding box center [375, 215] width 344 height 37
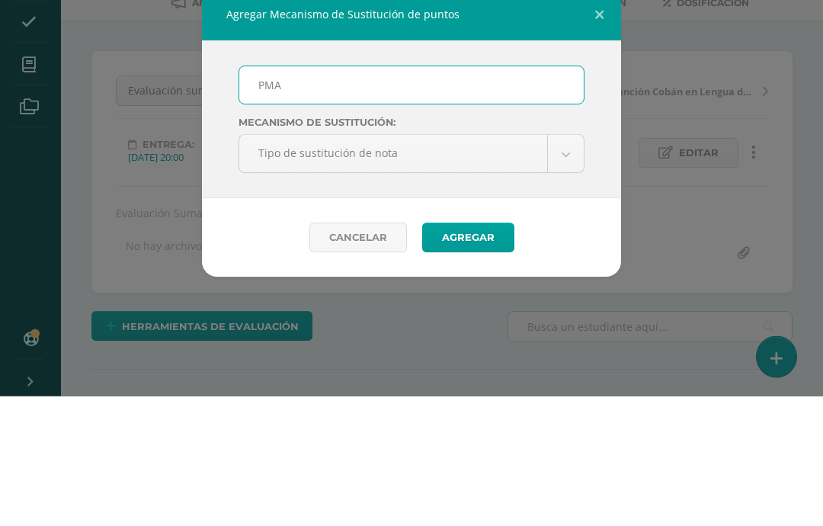
type input "PMA"
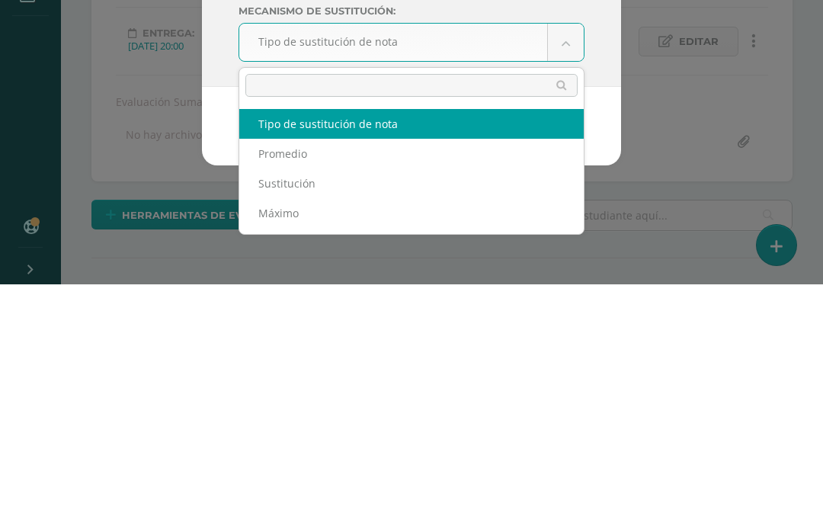
scroll to position [242, 0]
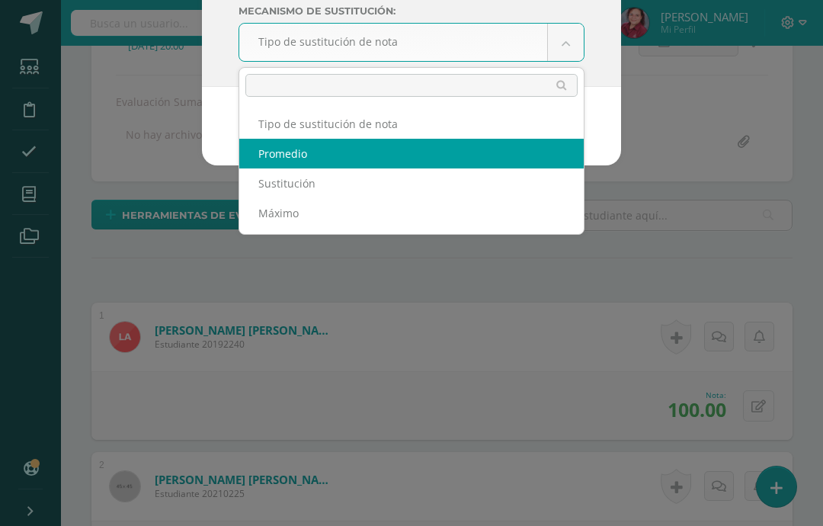
select select "average"
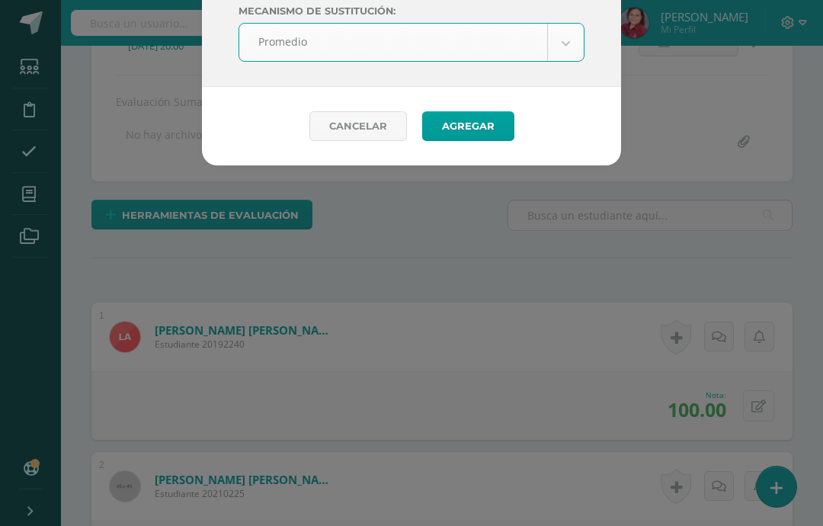
click at [468, 124] on button "Agregar" at bounding box center [468, 126] width 92 height 30
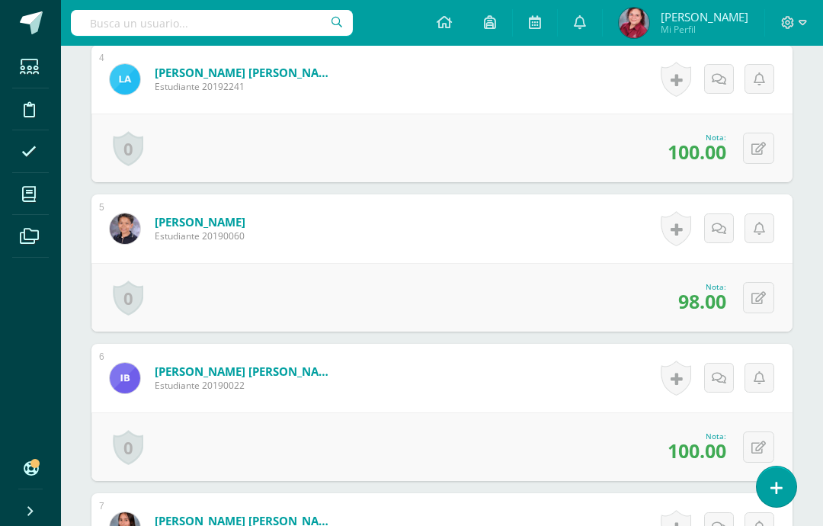
scroll to position [1032, 0]
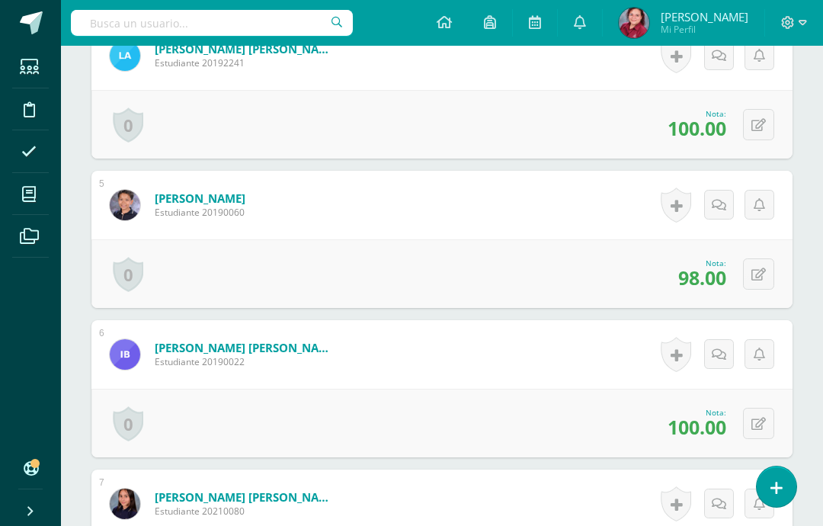
click at [758, 275] on icon at bounding box center [758, 274] width 14 height 13
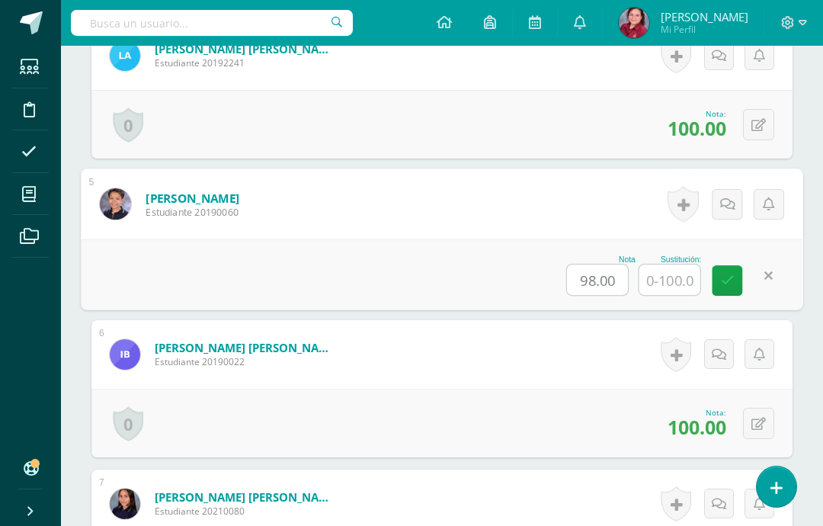
click at [670, 277] on input "text" at bounding box center [669, 279] width 61 height 30
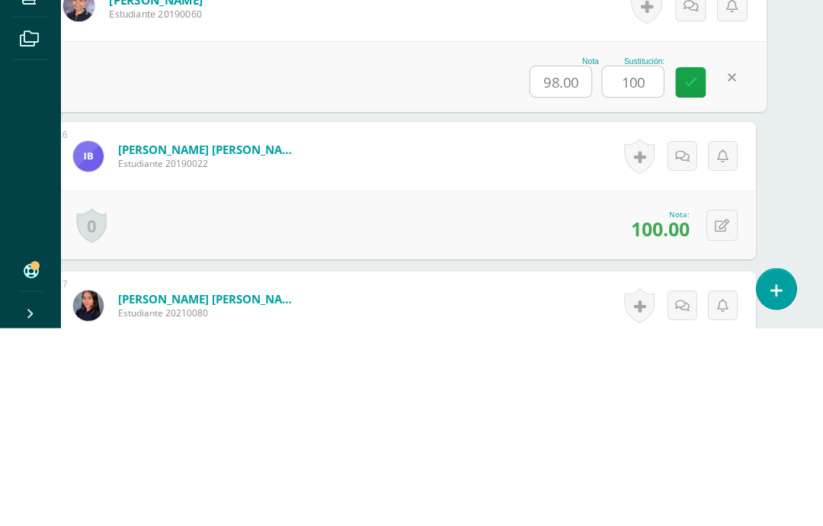
type input "100"
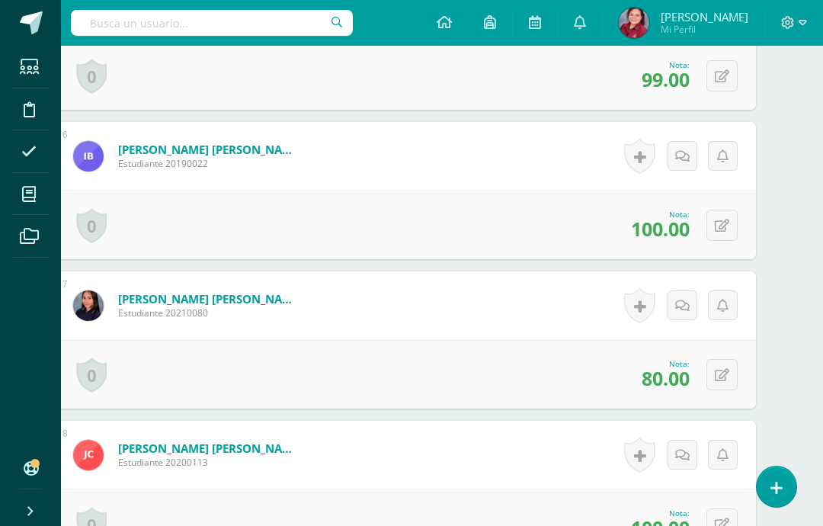
scroll to position [1231, 37]
click at [725, 368] on button at bounding box center [721, 373] width 31 height 31
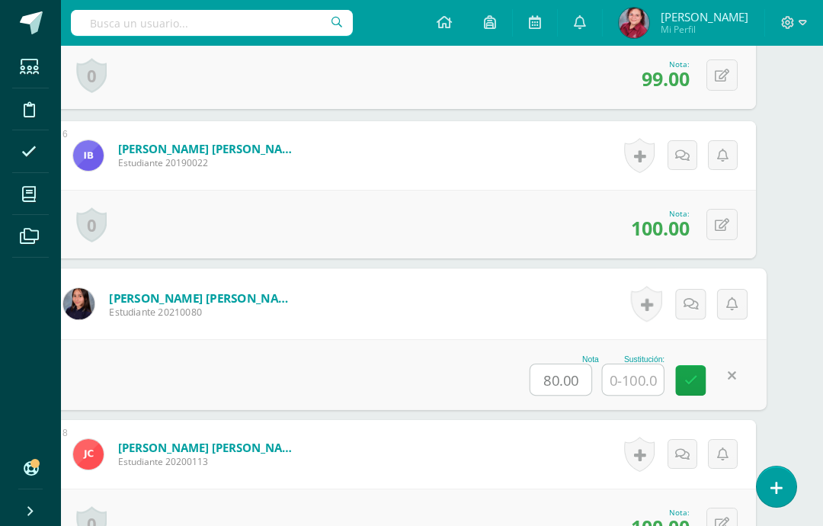
scroll to position [1231, 37]
click at [632, 379] on input "text" at bounding box center [633, 378] width 61 height 30
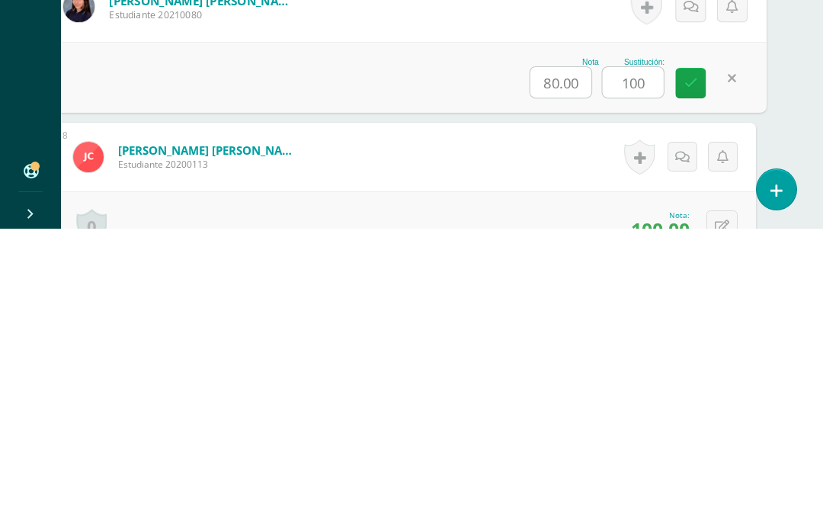
type input "100"
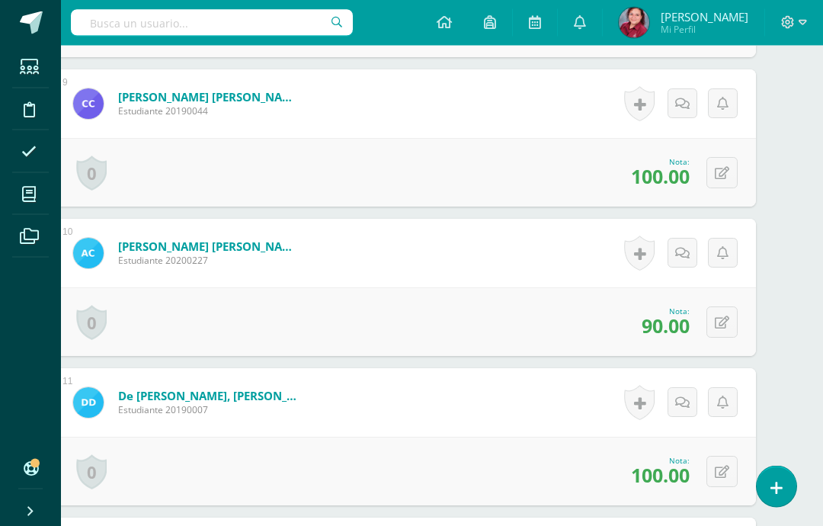
scroll to position [1732, 37]
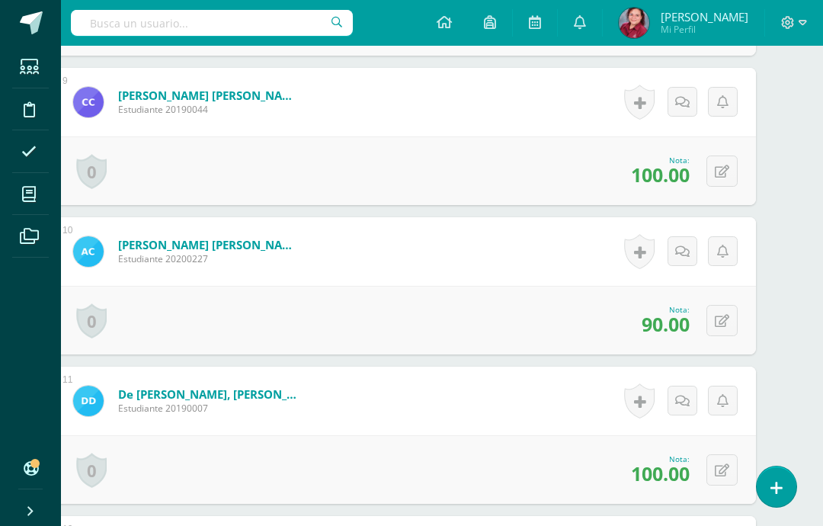
click at [721, 320] on icon at bounding box center [722, 321] width 14 height 13
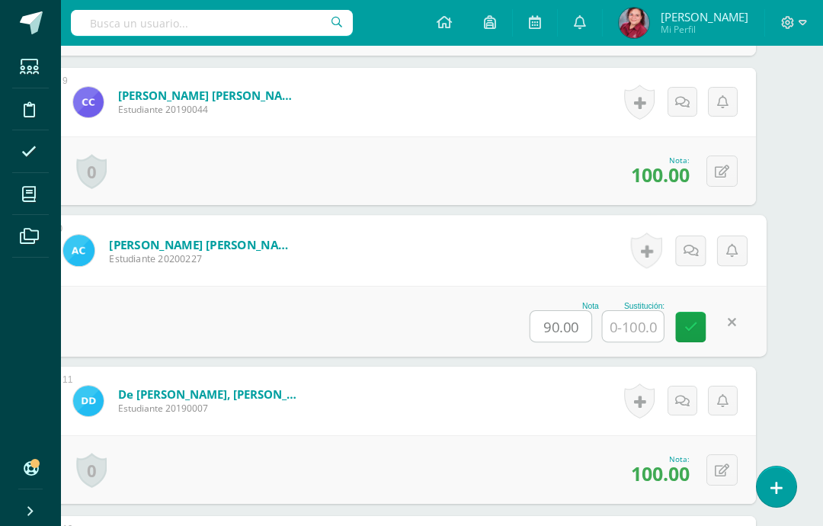
click at [631, 329] on input "text" at bounding box center [633, 326] width 61 height 30
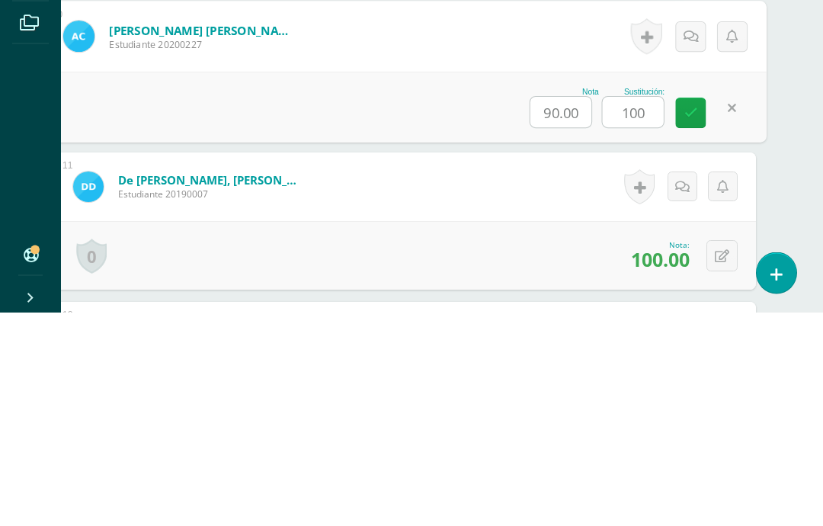
type input "100"
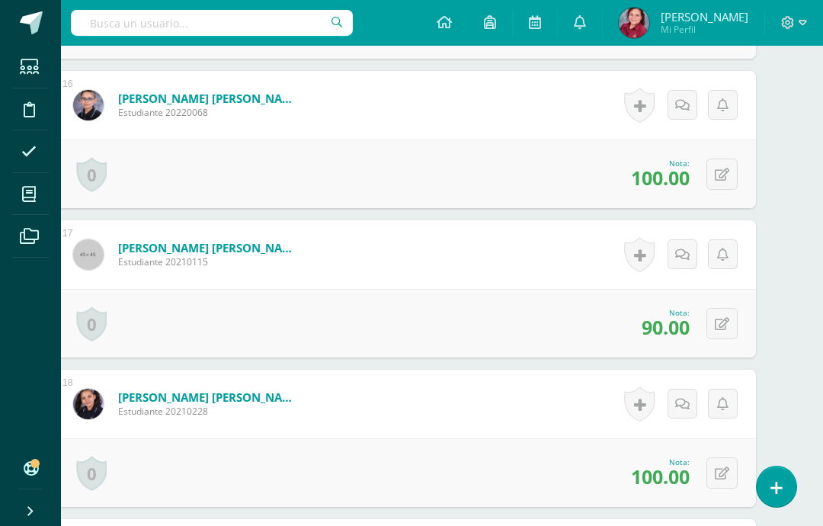
scroll to position [2781, 37]
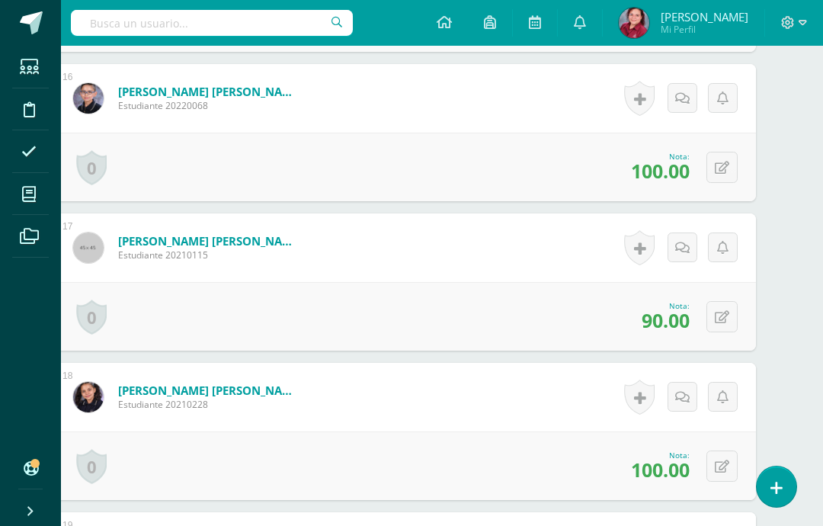
click at [725, 314] on icon at bounding box center [722, 317] width 14 height 13
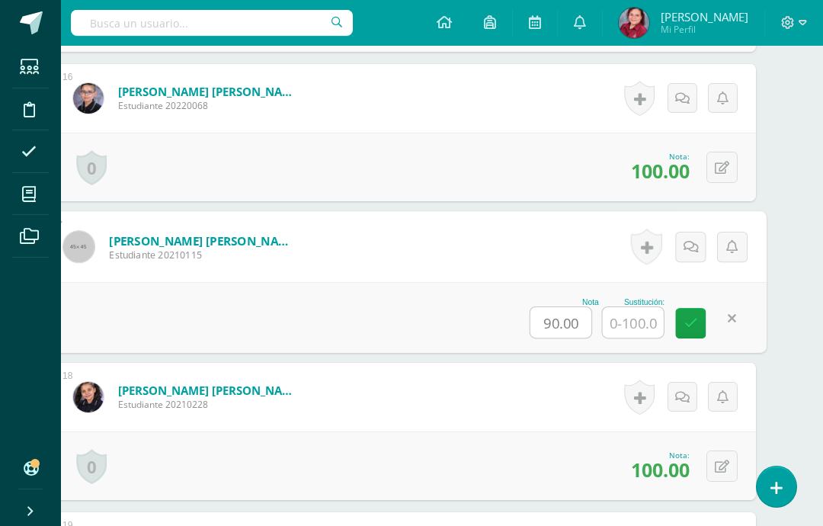
click at [635, 321] on input "text" at bounding box center [633, 322] width 61 height 30
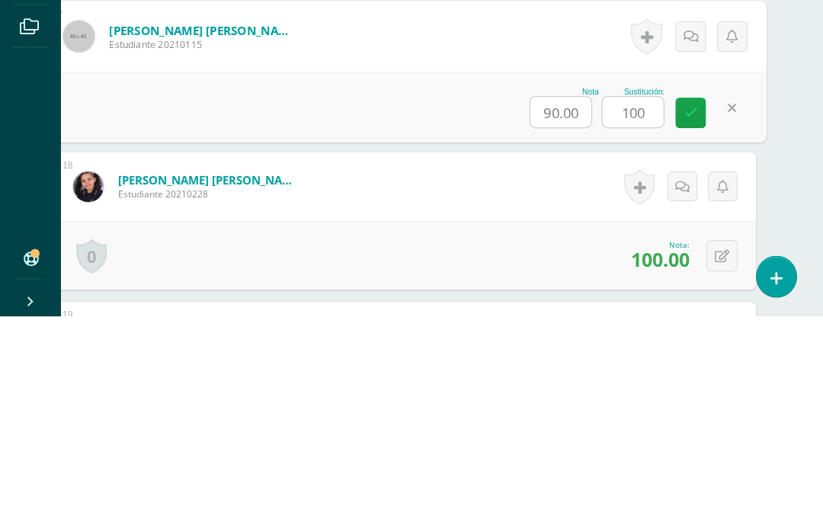
type input "100"
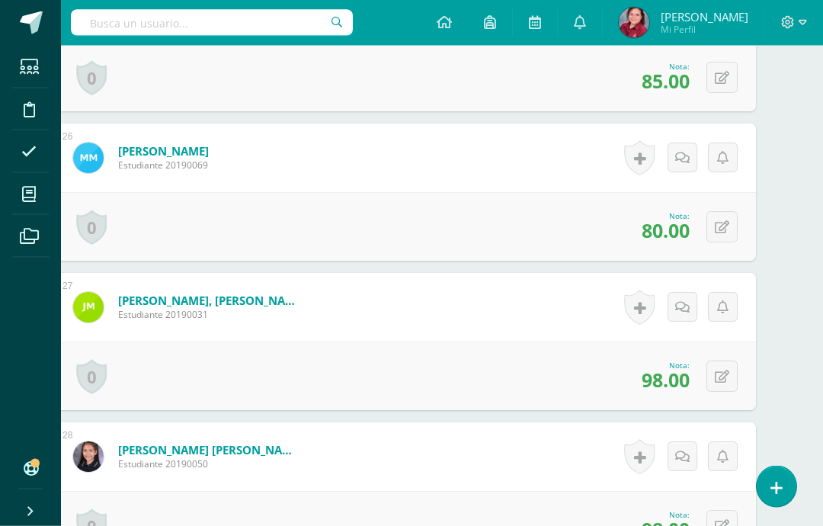
scroll to position [4244, 37]
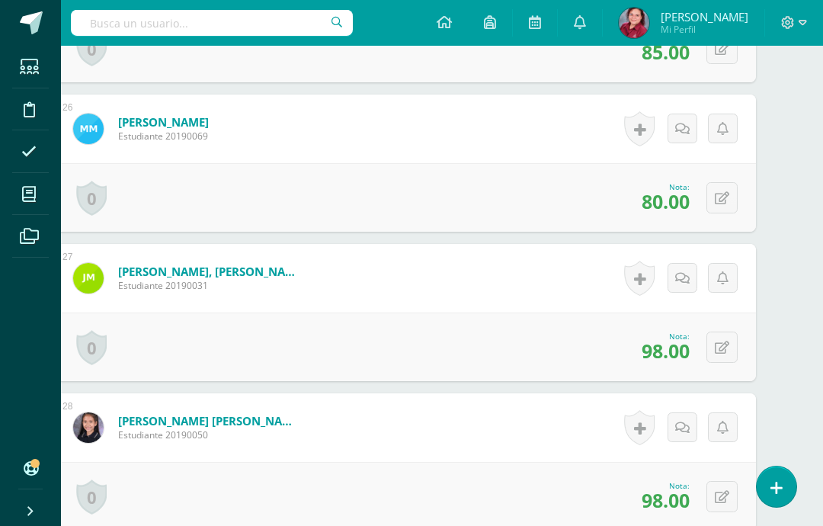
click at [722, 344] on icon at bounding box center [722, 347] width 14 height 13
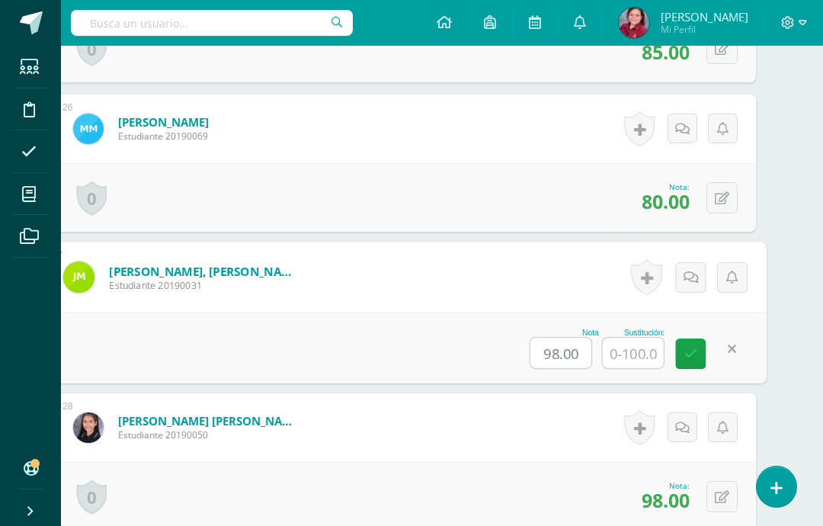
click at [647, 353] on input "text" at bounding box center [633, 353] width 61 height 30
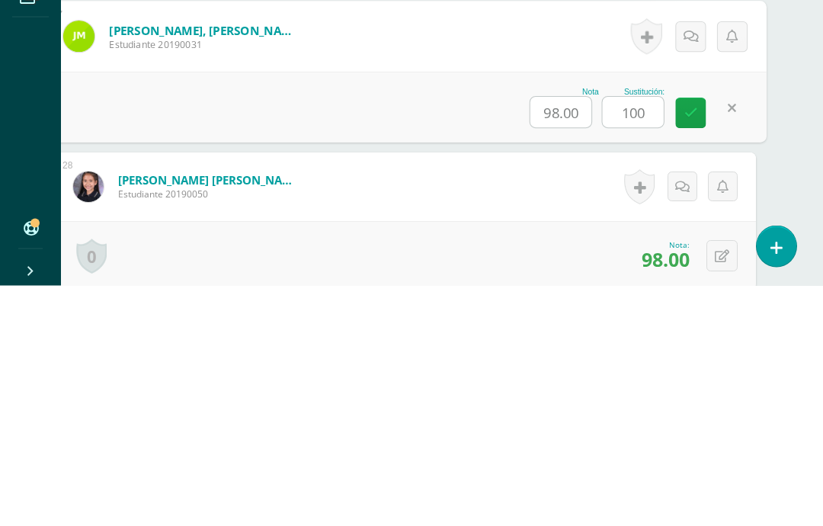
type input "100"
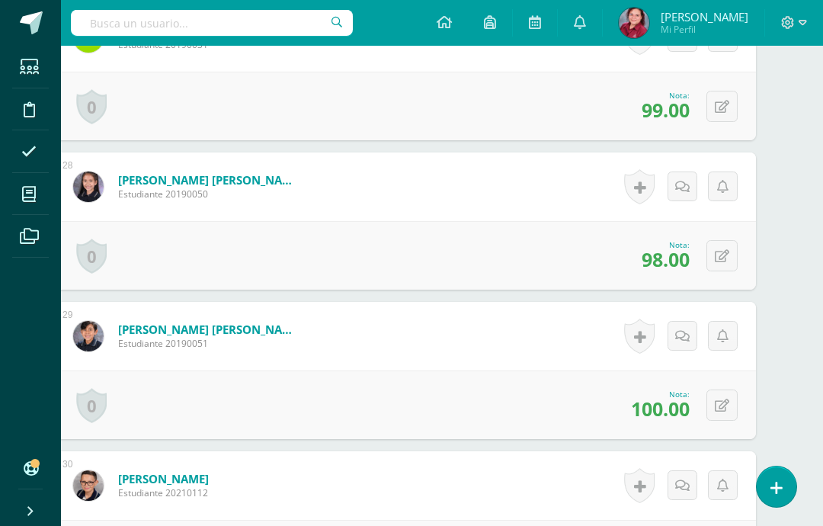
click at [723, 257] on icon at bounding box center [722, 256] width 14 height 13
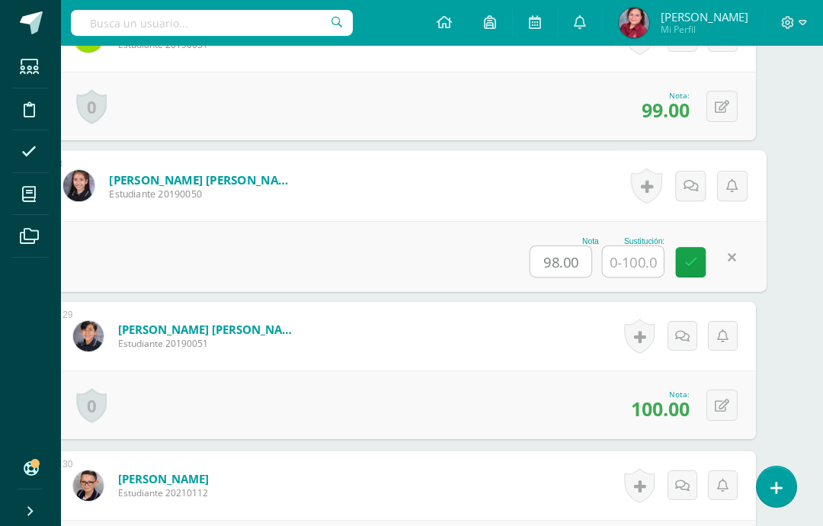
click at [629, 262] on input "text" at bounding box center [633, 261] width 61 height 30
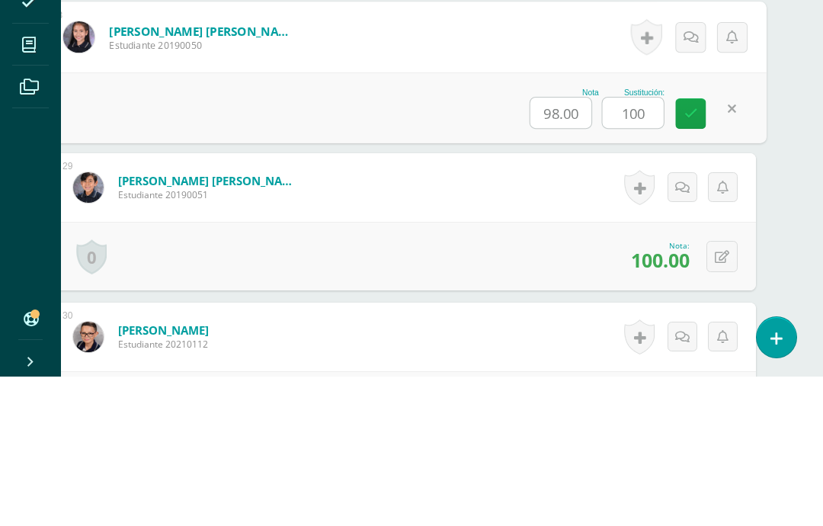
type input "100"
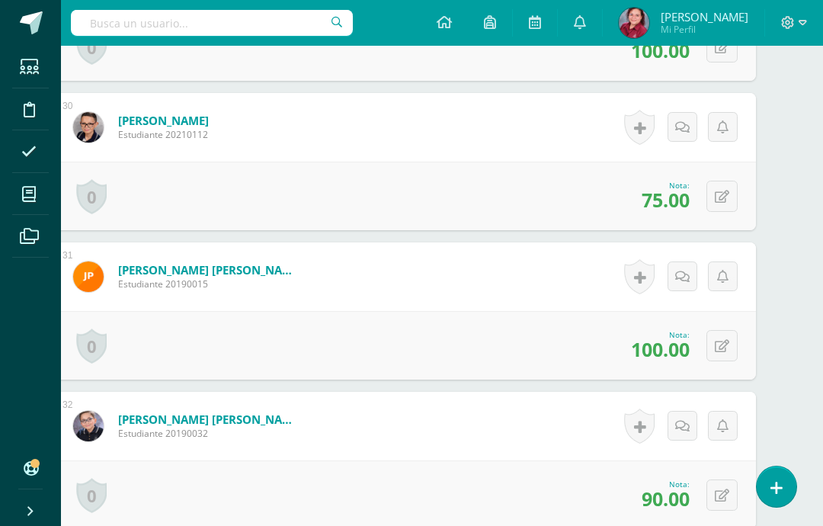
scroll to position [4884, 37]
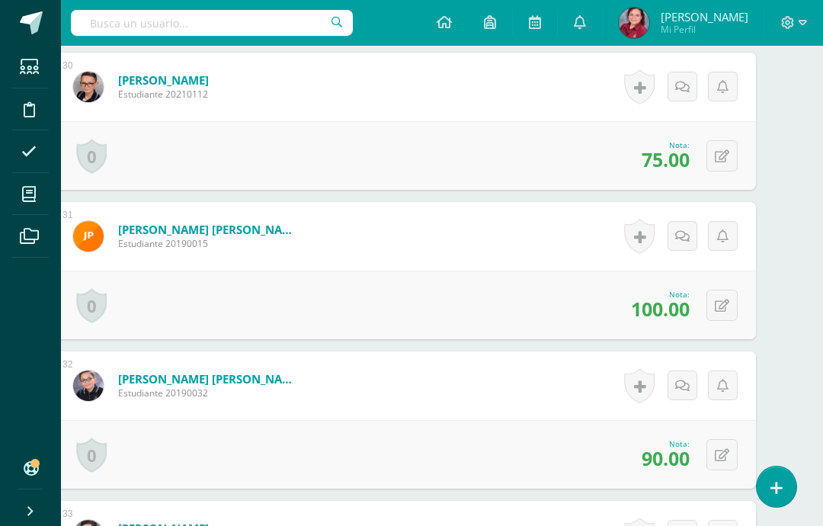
click at [726, 459] on icon at bounding box center [722, 455] width 14 height 13
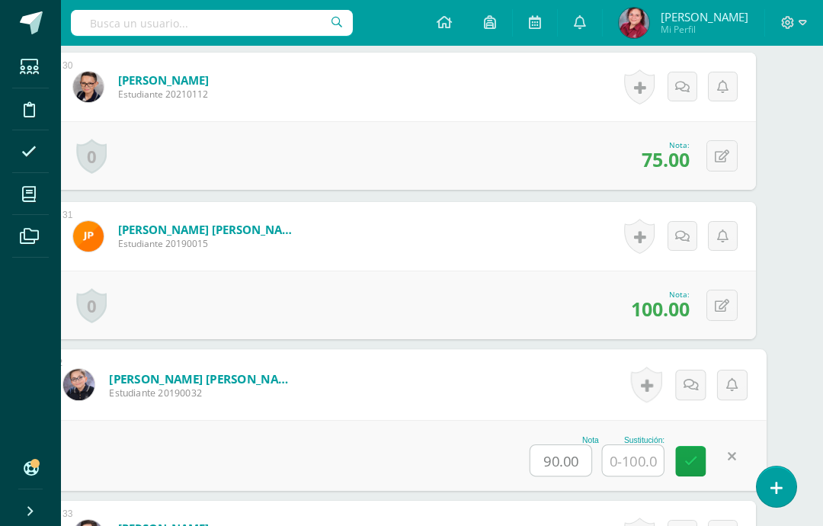
click at [635, 456] on input "text" at bounding box center [633, 460] width 61 height 30
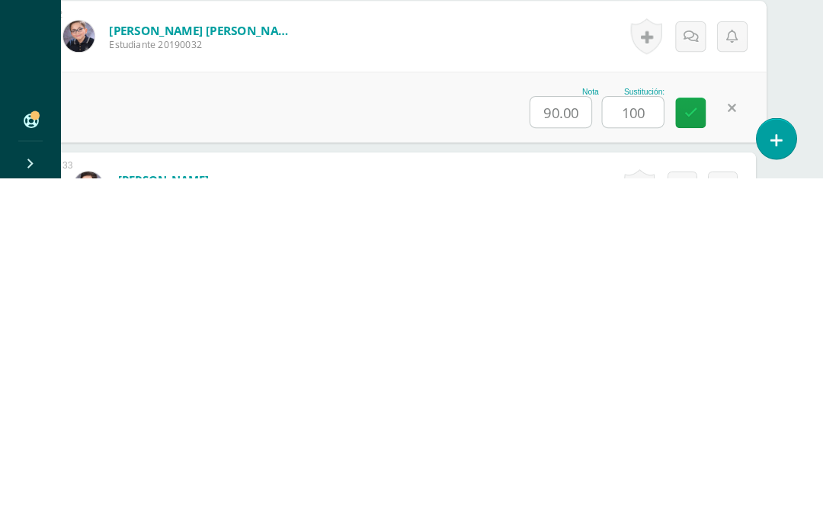
type input "100"
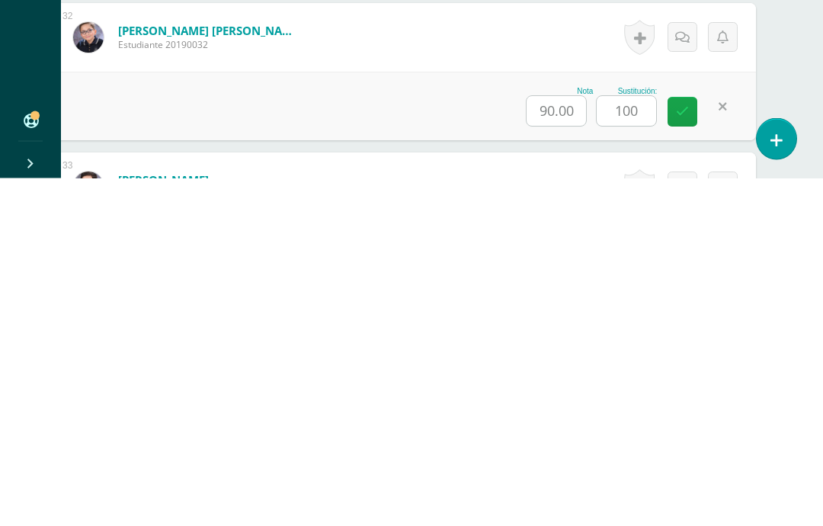
scroll to position [5232, 37]
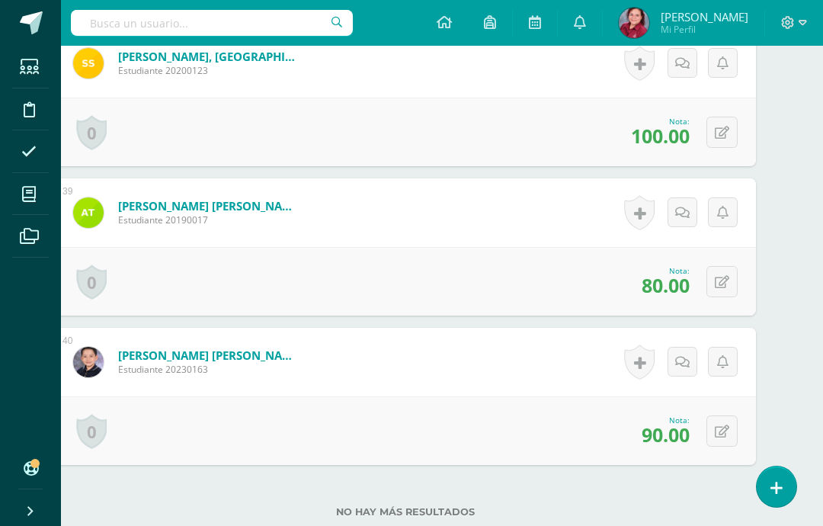
scroll to position [6162, 37]
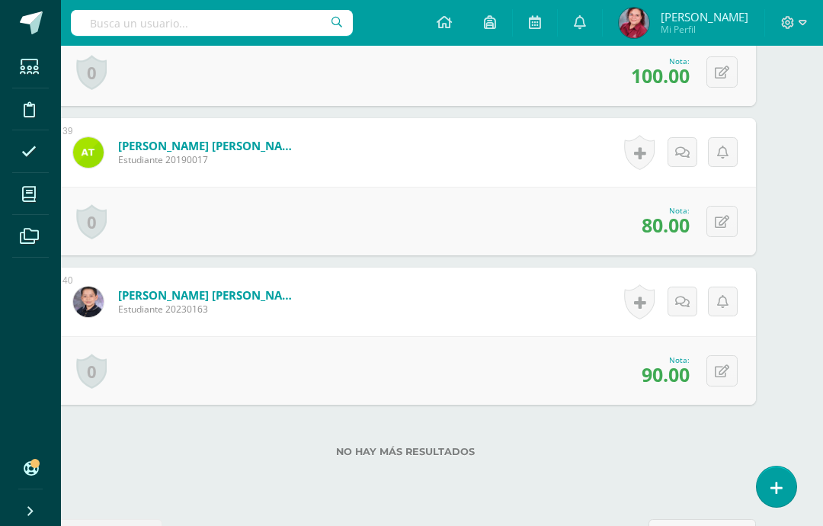
click at [725, 372] on icon at bounding box center [722, 371] width 14 height 13
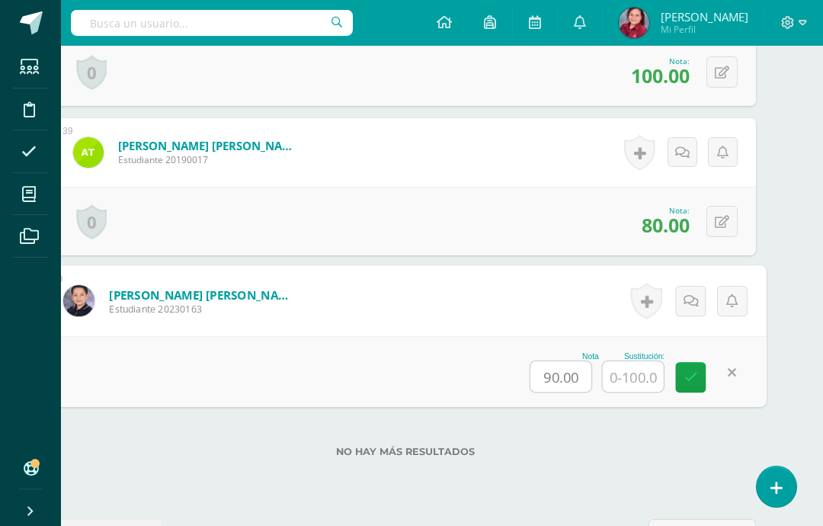
click at [648, 378] on input "text" at bounding box center [633, 376] width 61 height 30
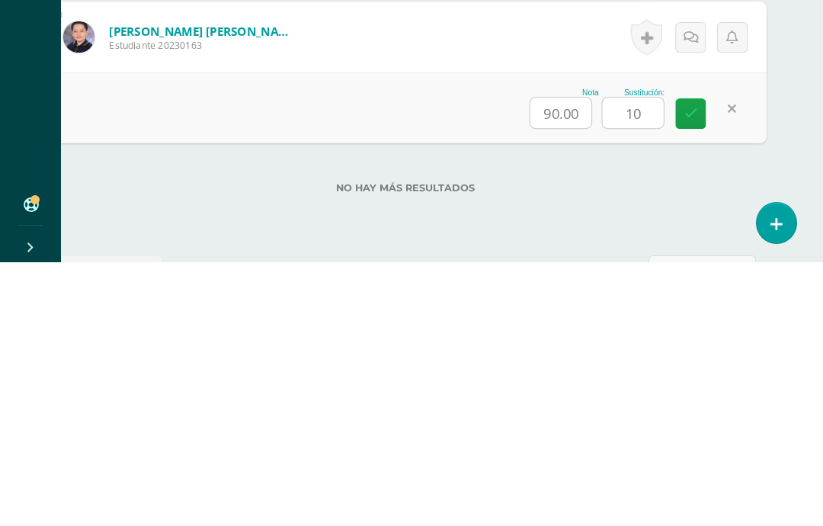
type input "100"
click at [688, 370] on icon at bounding box center [691, 376] width 14 height 13
